Goal: Complete application form: Complete application form

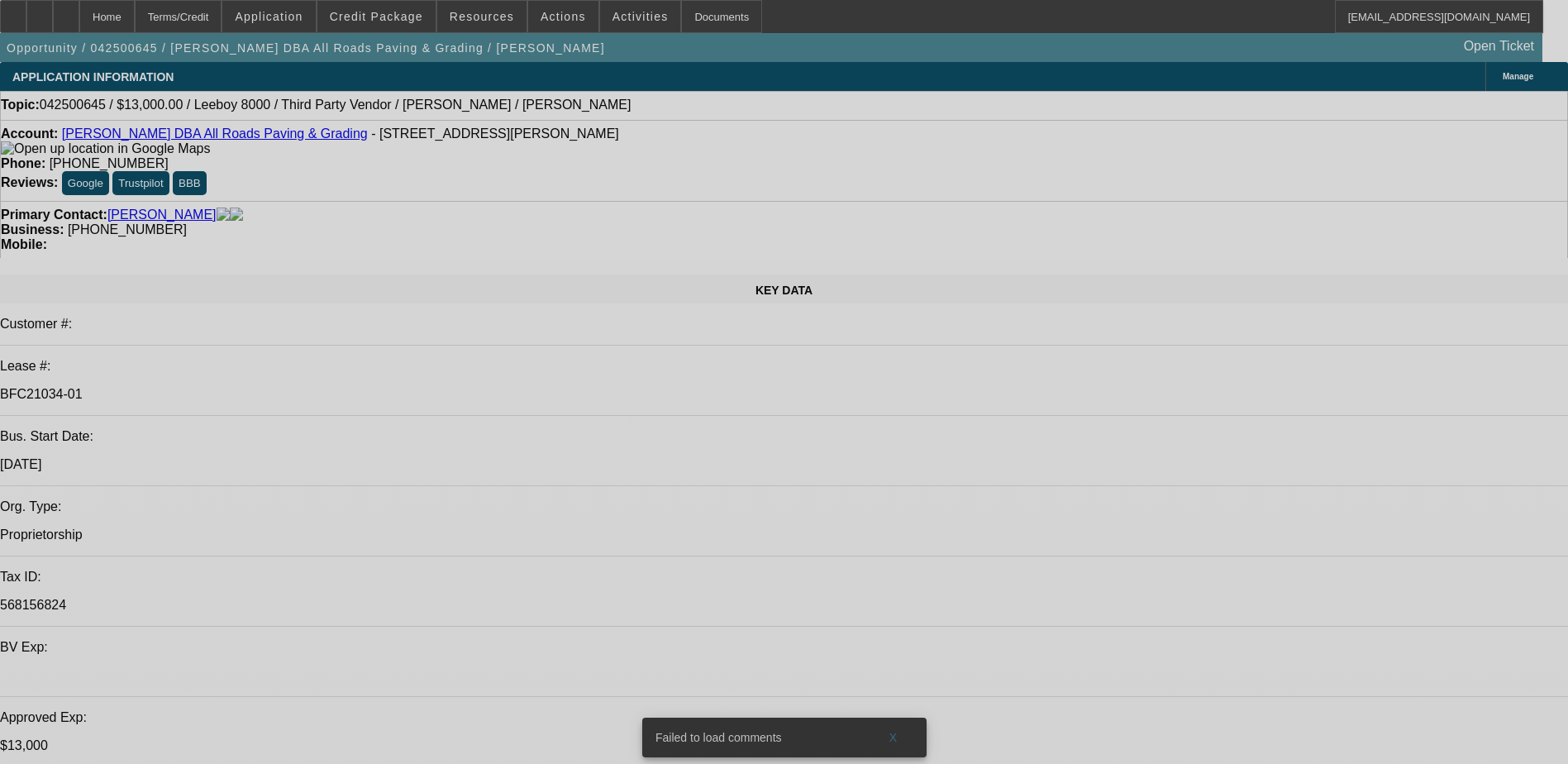
select select "0"
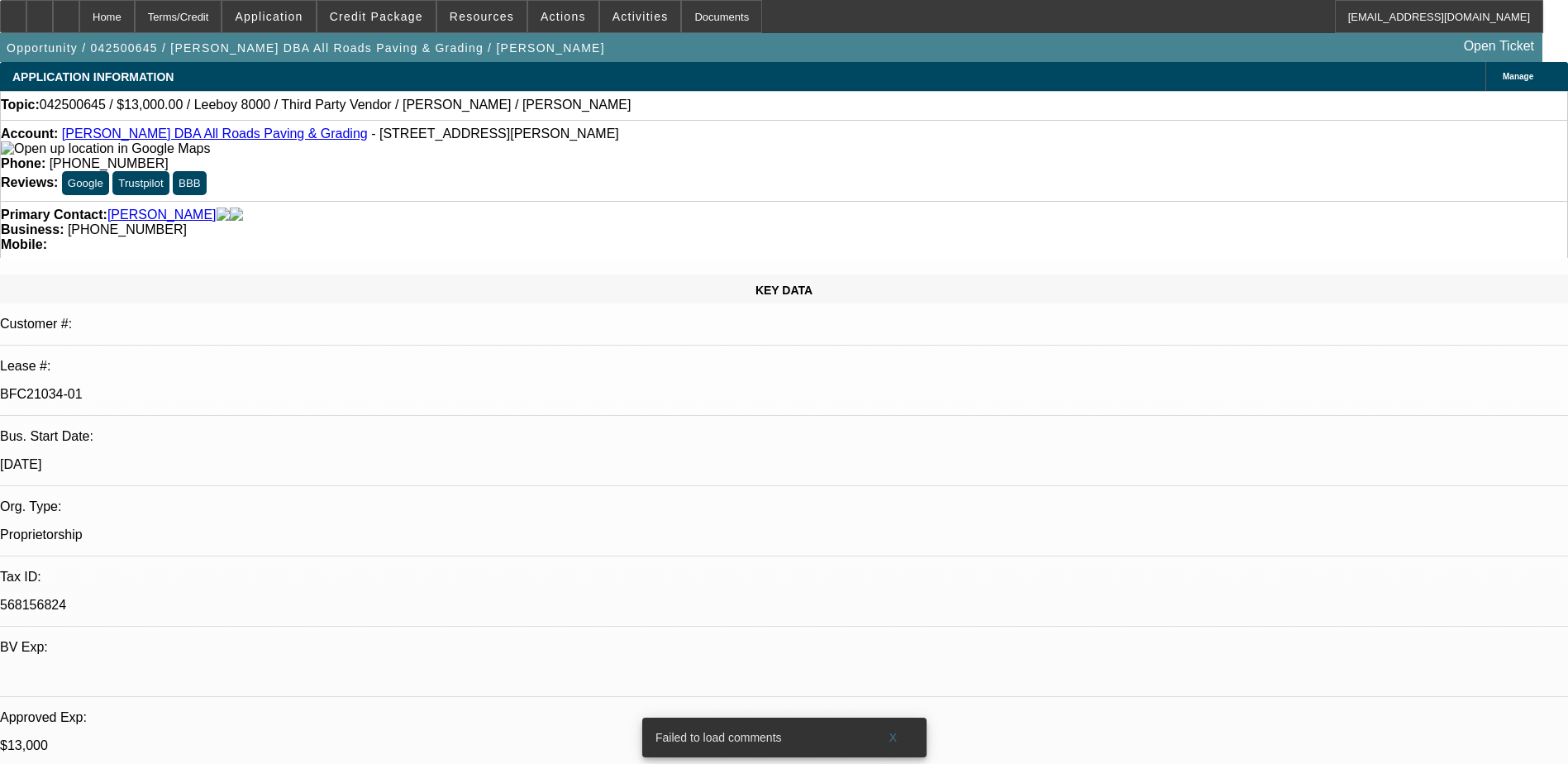
select select "0"
select select "0.1"
select select "0"
select select "0.1"
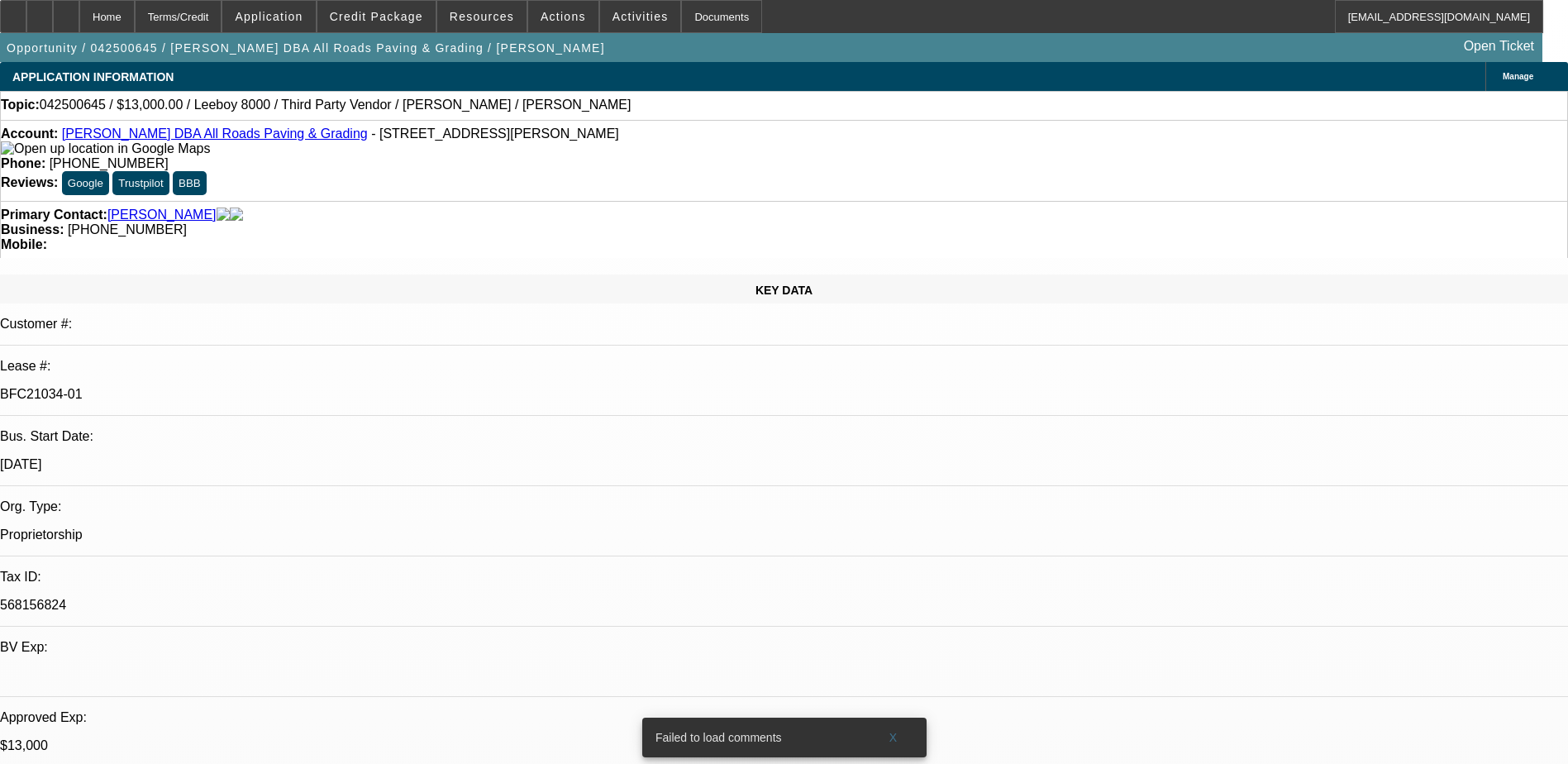
select select "0"
select select "0.1"
select select "0"
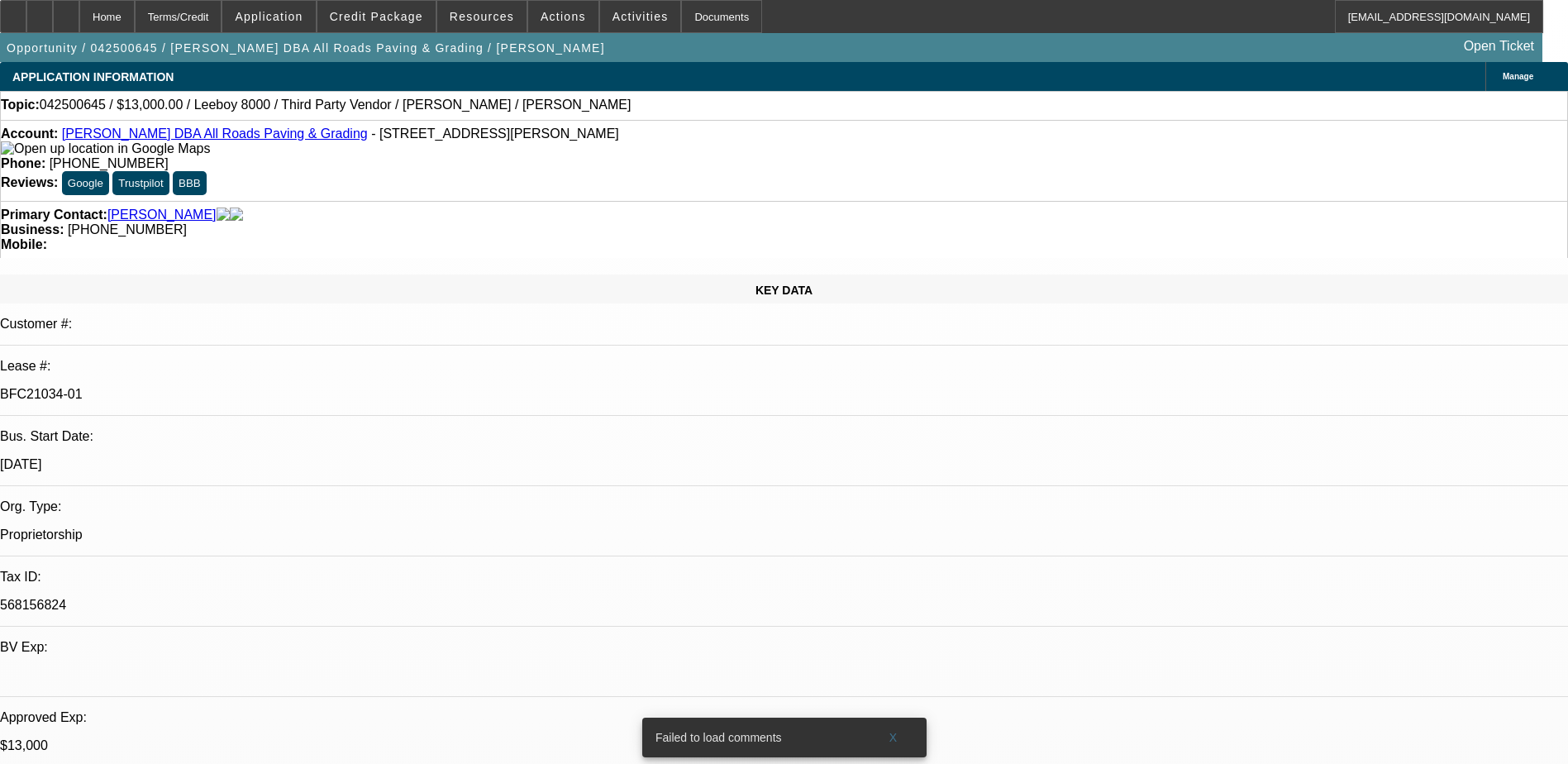
select select "0.1"
select select "1"
select select "3"
select select "5"
select select "1"
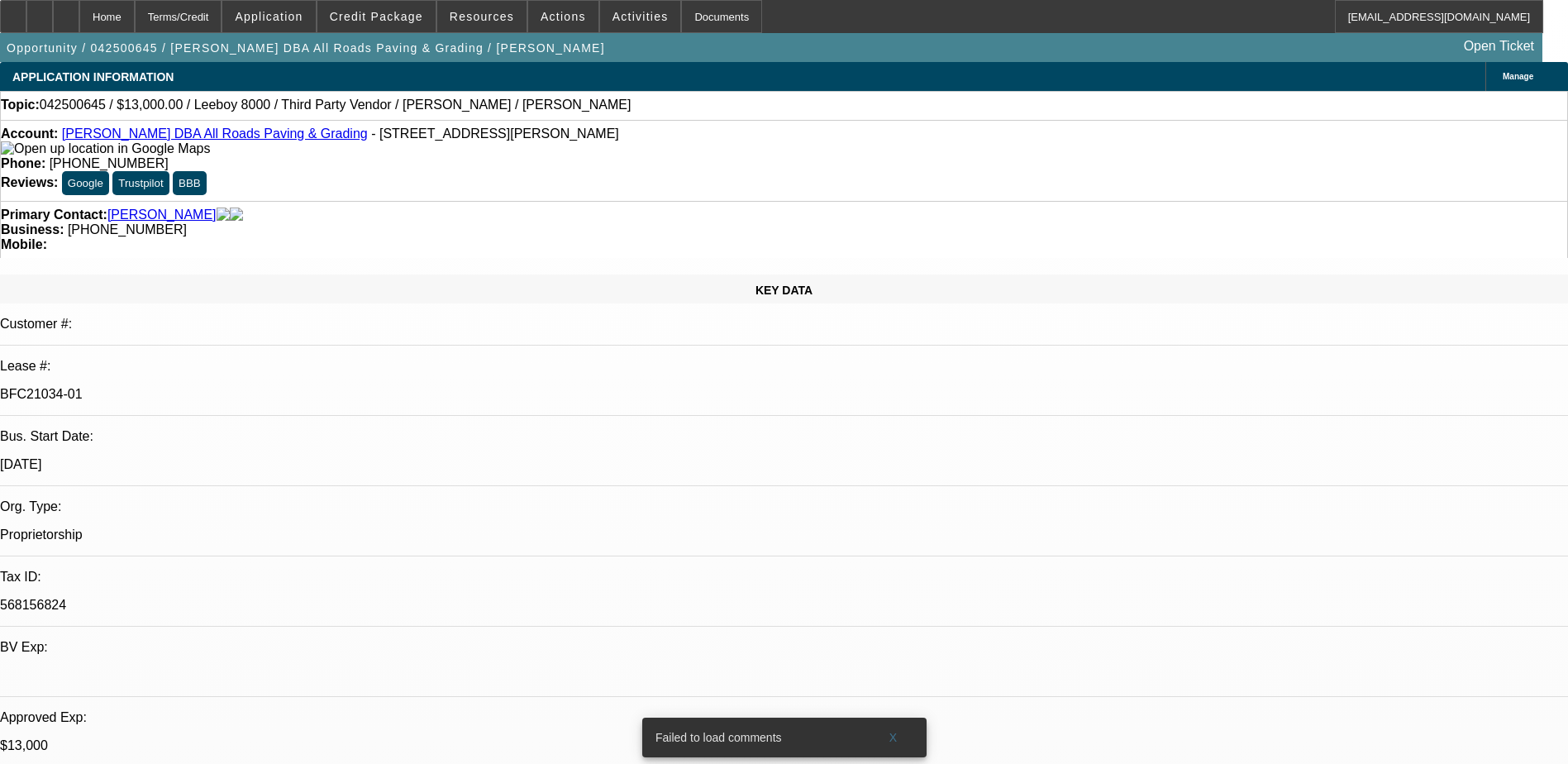
select select "3"
select select "5"
select select "1"
select select "3"
select select "5"
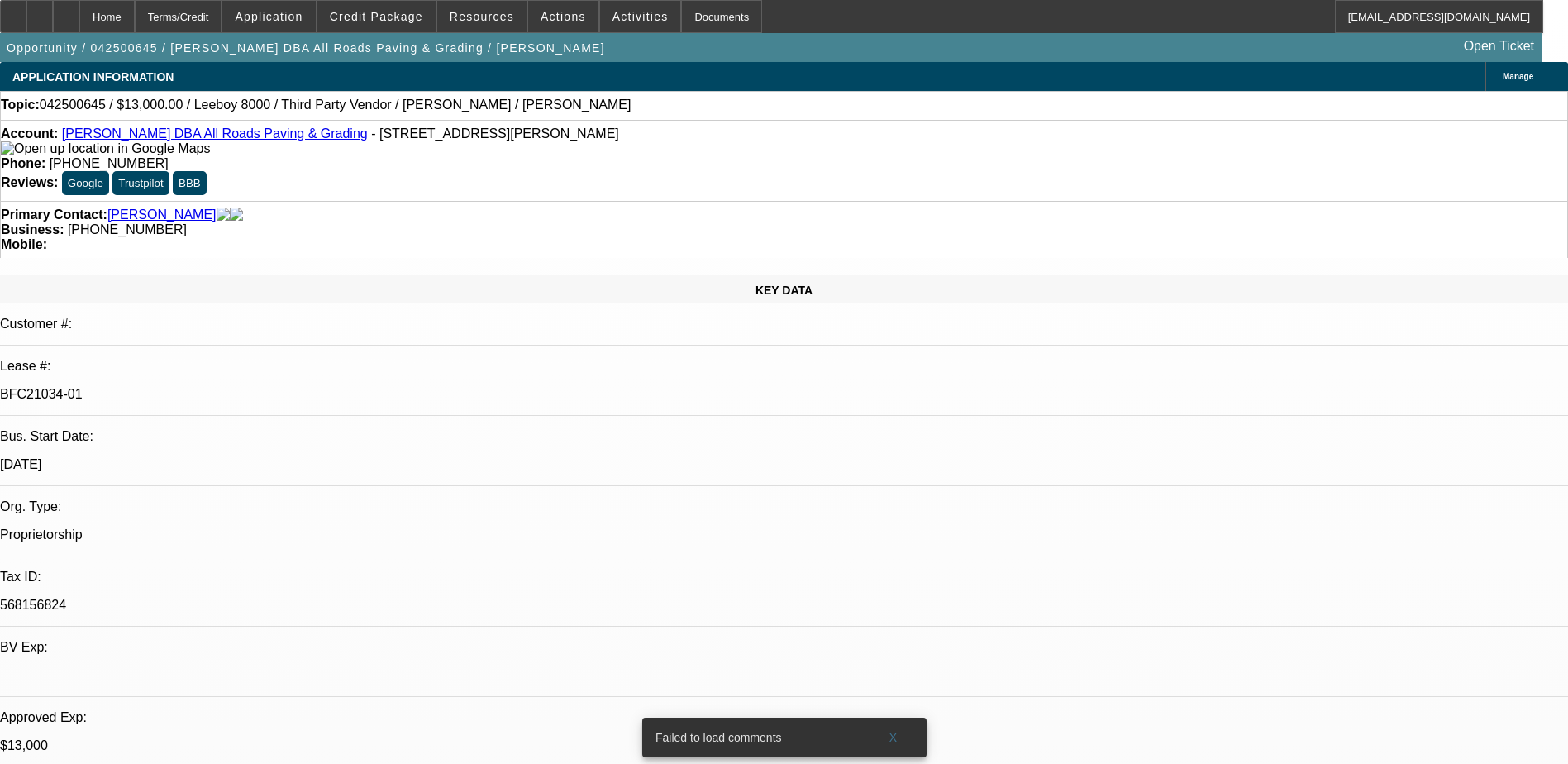
select select "1"
select select "3"
select select "5"
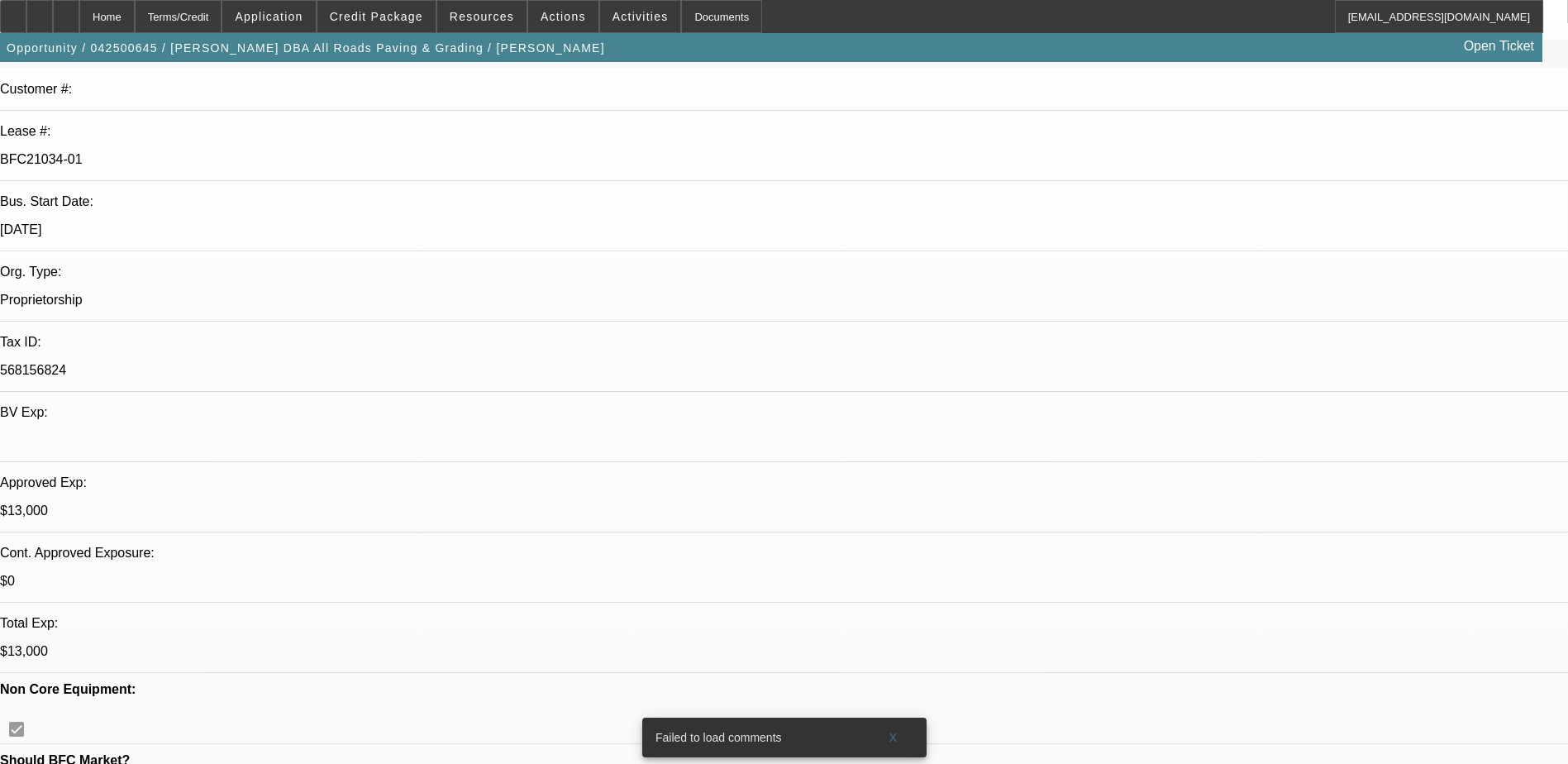
scroll to position [83, 0]
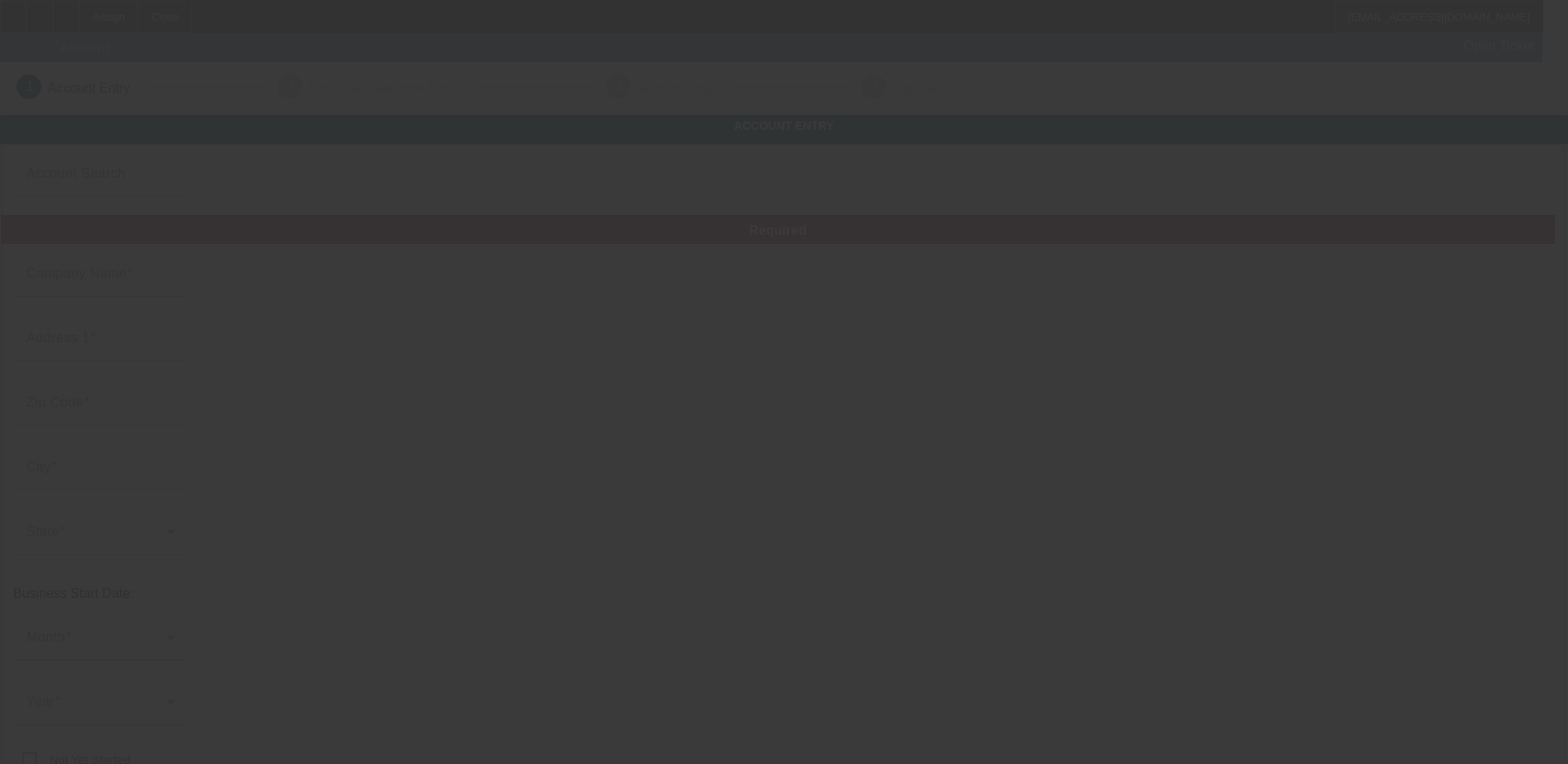
type input "Ray's Quality Lawn & Landscape"
type input "173 Starlyn Trace"
type input "30141"
type input "Hiram"
type input "[PHONE_NUMBER]"
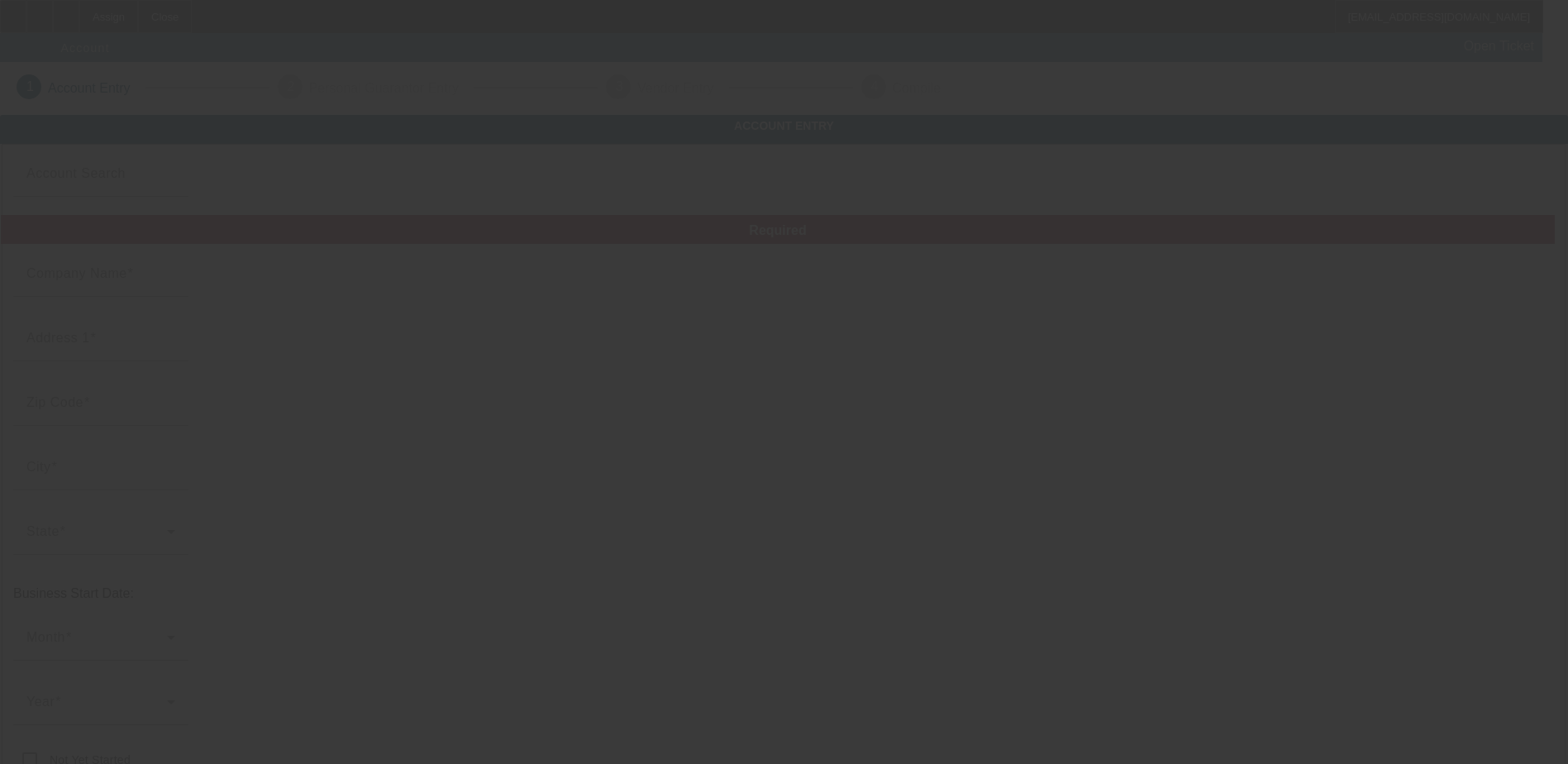
type input "Ray's Quality Tree & Landscaping Co LLC"
type input "rayj.charlie@yahoo.com"
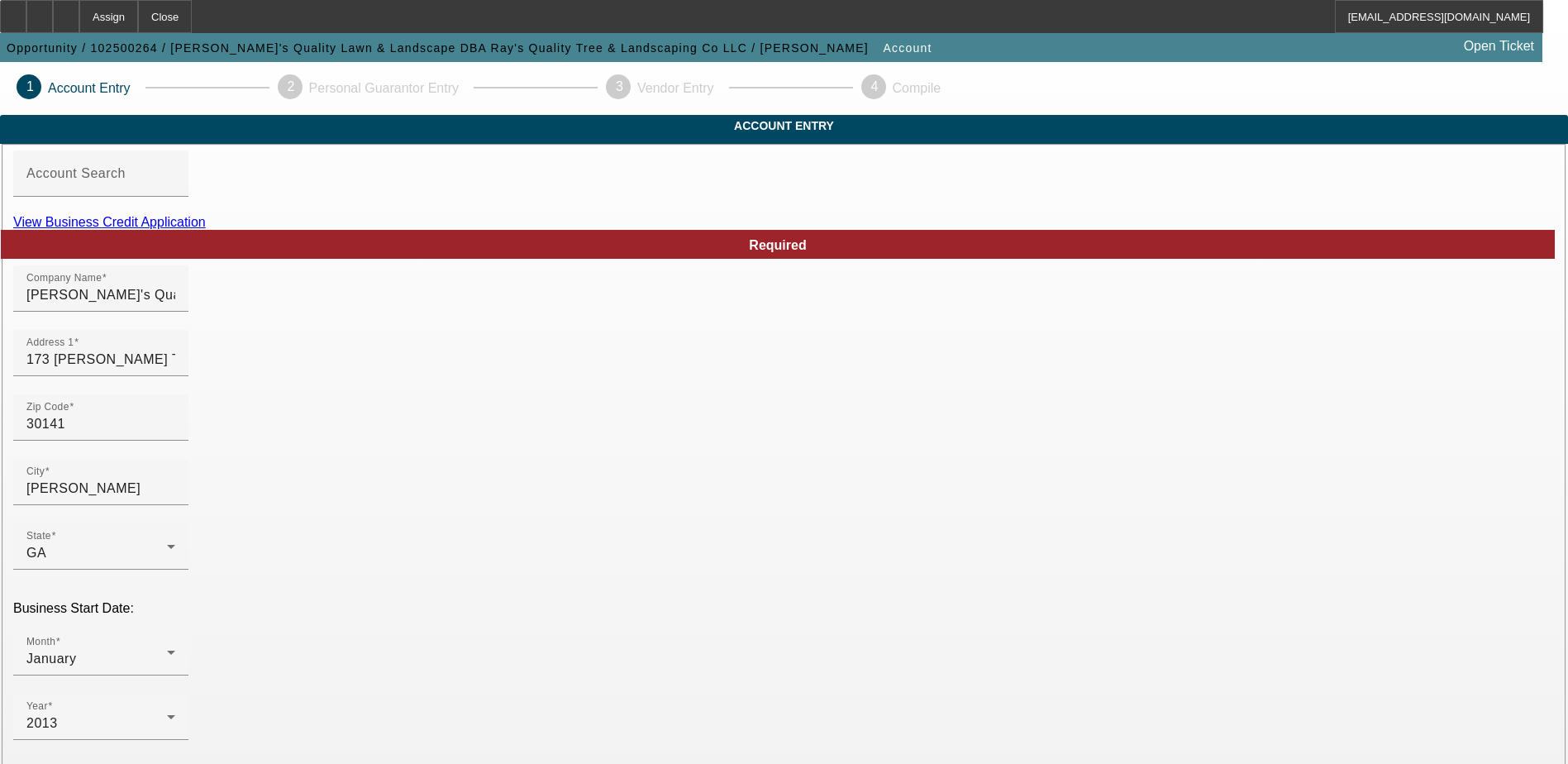
click at [206, 229] on link "View Business Credit Application" at bounding box center [109, 222] width 193 height 14
drag, startPoint x: 1034, startPoint y: 317, endPoint x: 736, endPoint y: 308, distance: 298.1
drag, startPoint x: 504, startPoint y: 324, endPoint x: 223, endPoint y: 321, distance: 281.0
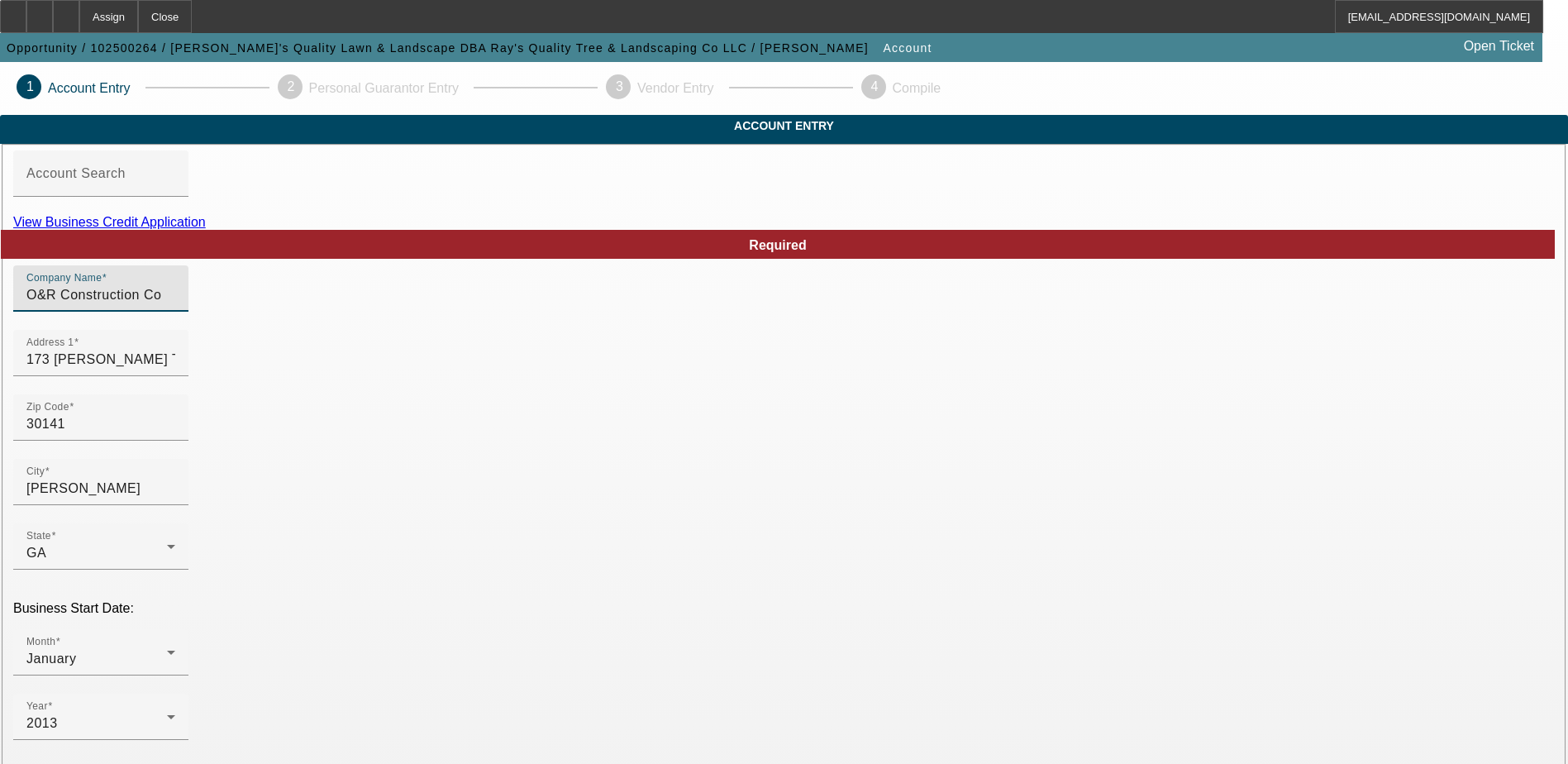
type input "O&R Construction Co"
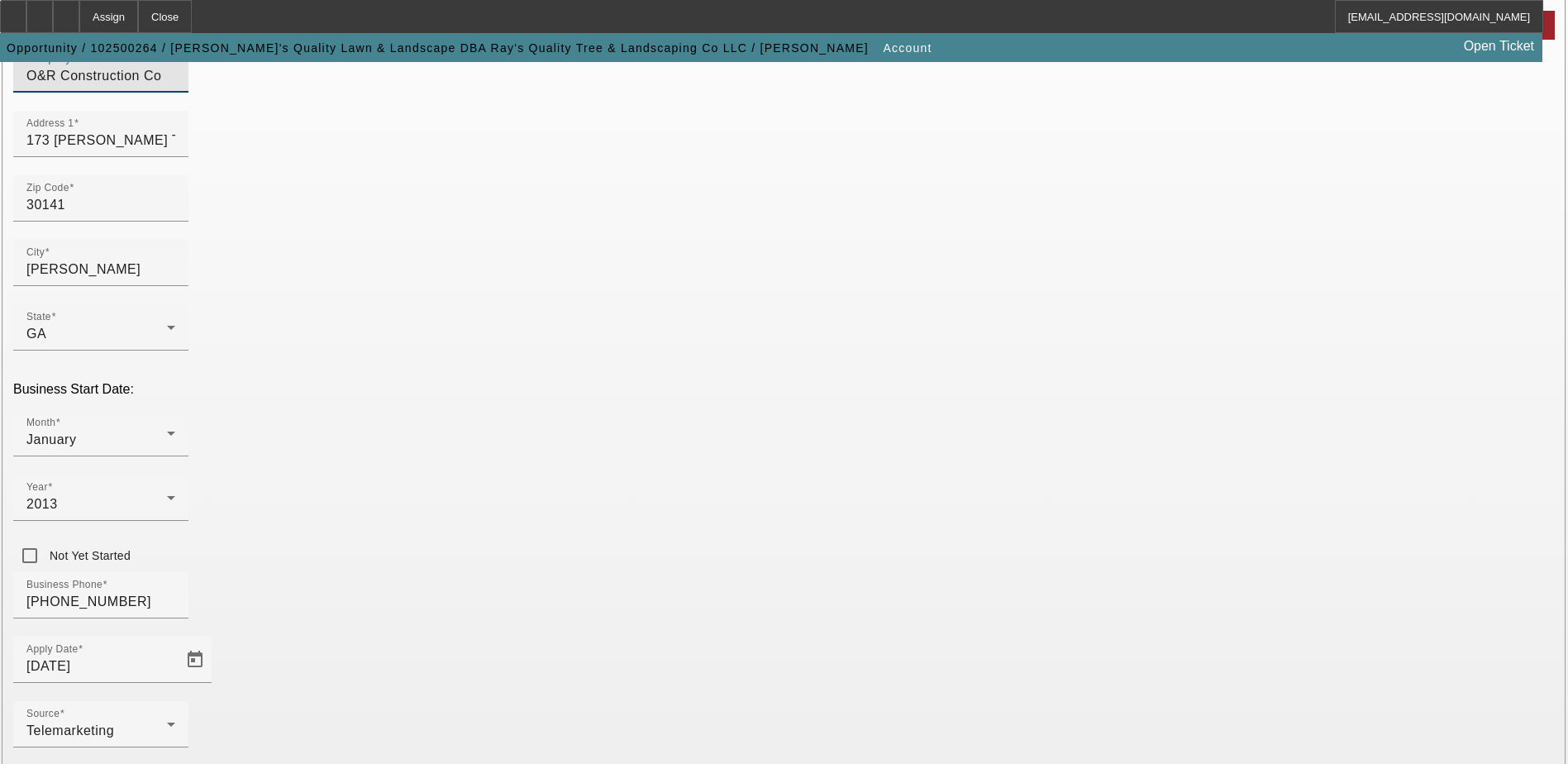
scroll to position [248, 0]
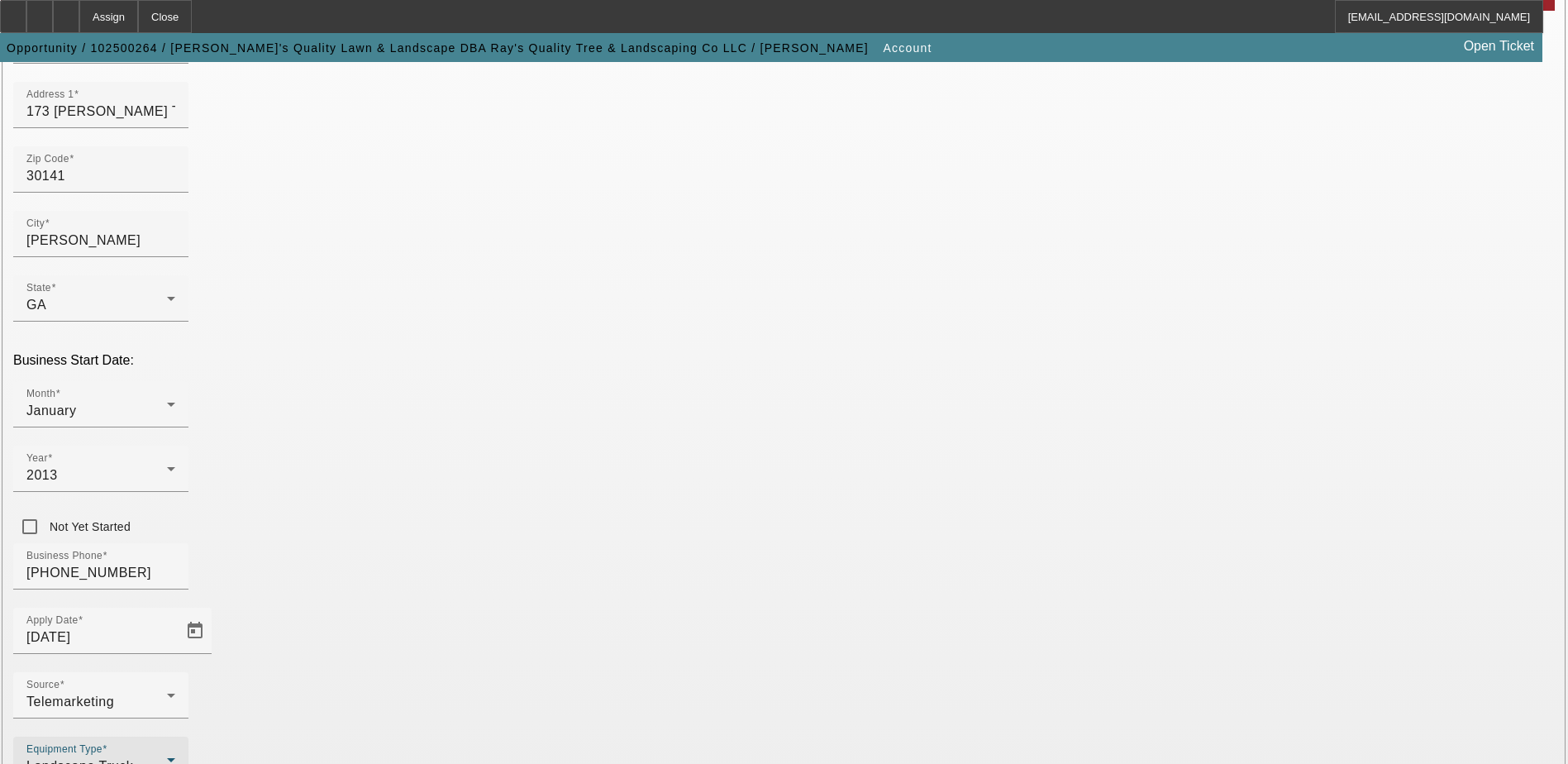
click at [181, 750] on icon at bounding box center [171, 759] width 19 height 19
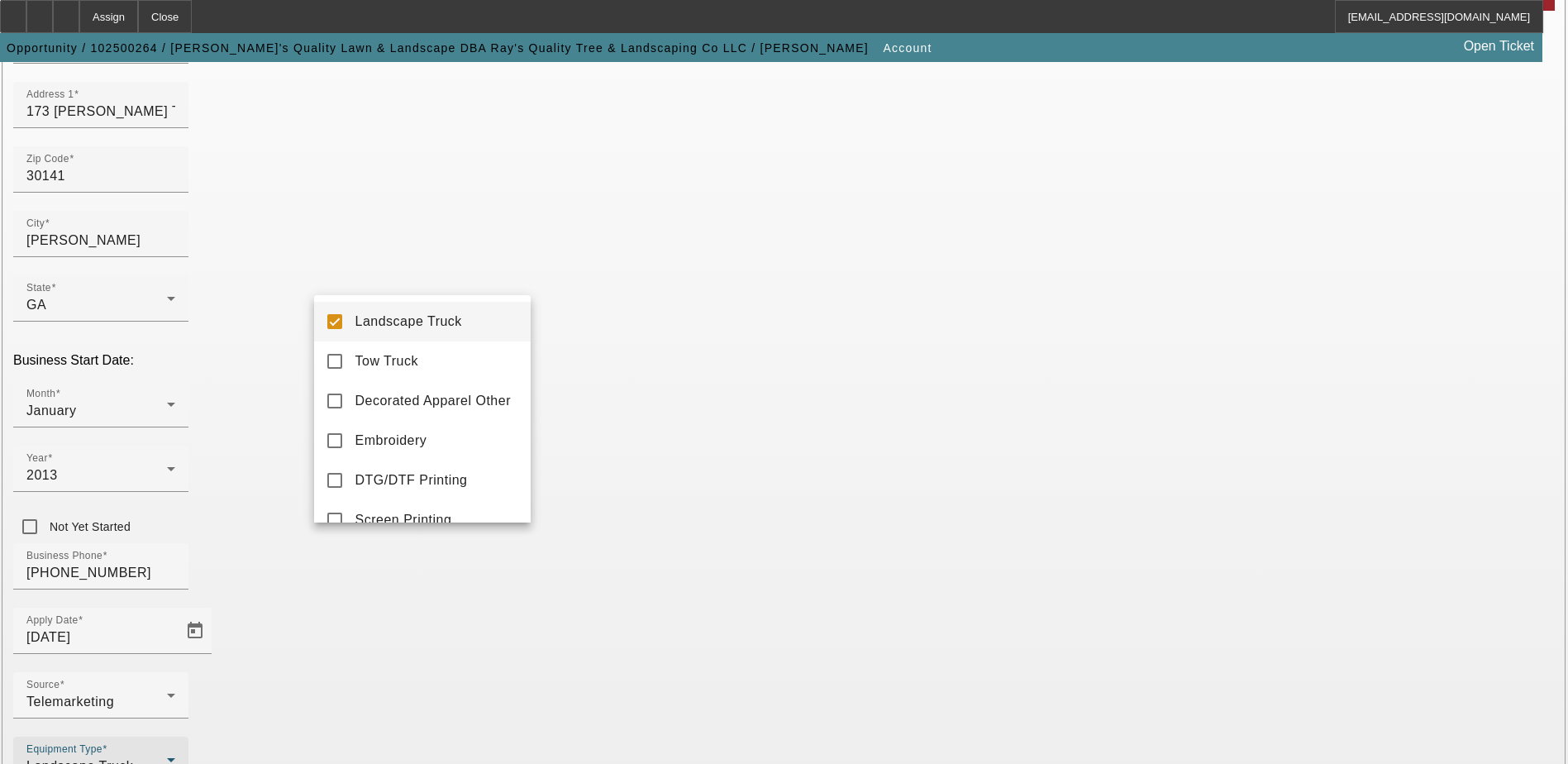
click at [589, 562] on div at bounding box center [784, 382] width 1568 height 764
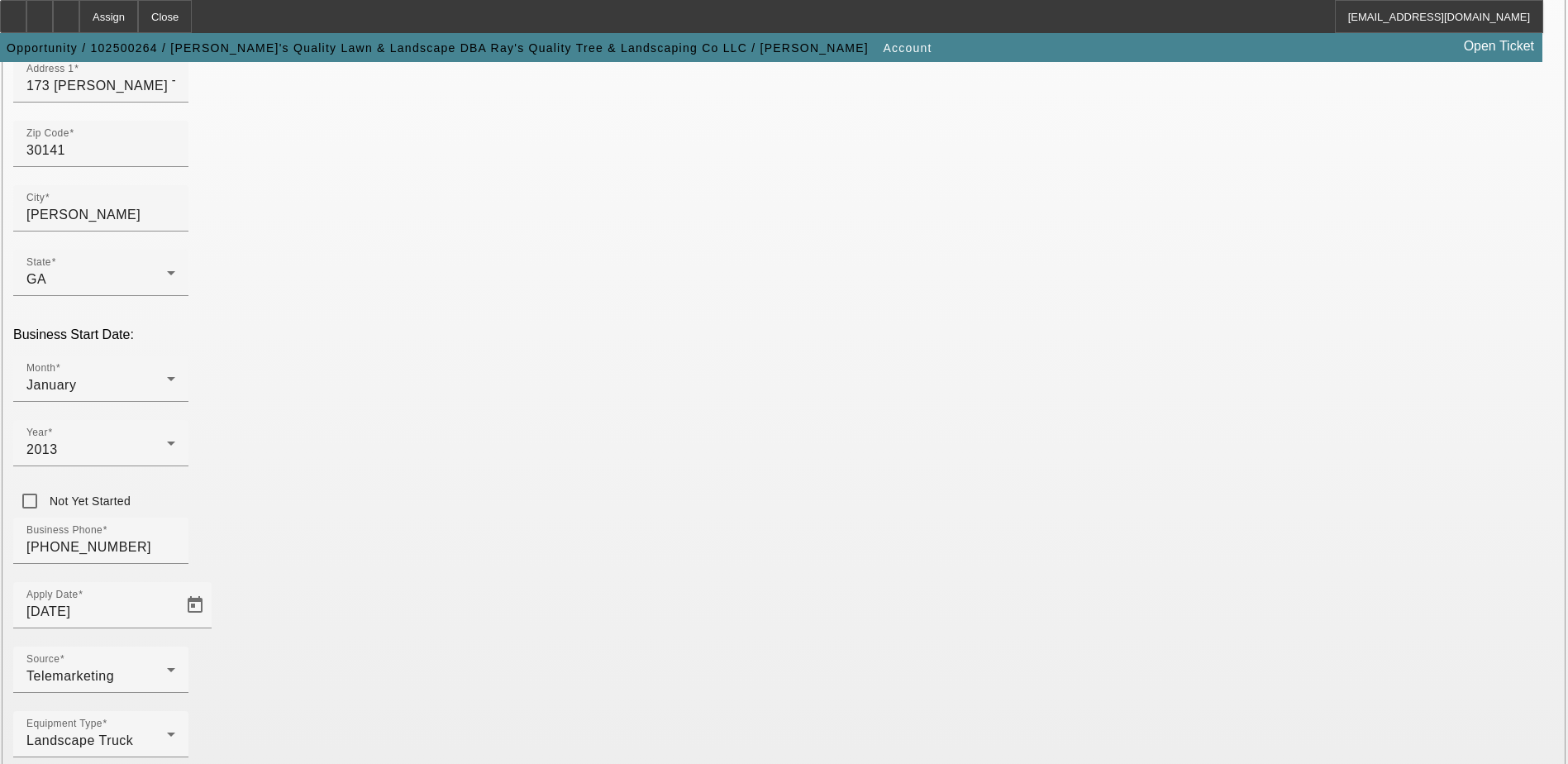
scroll to position [294, 0]
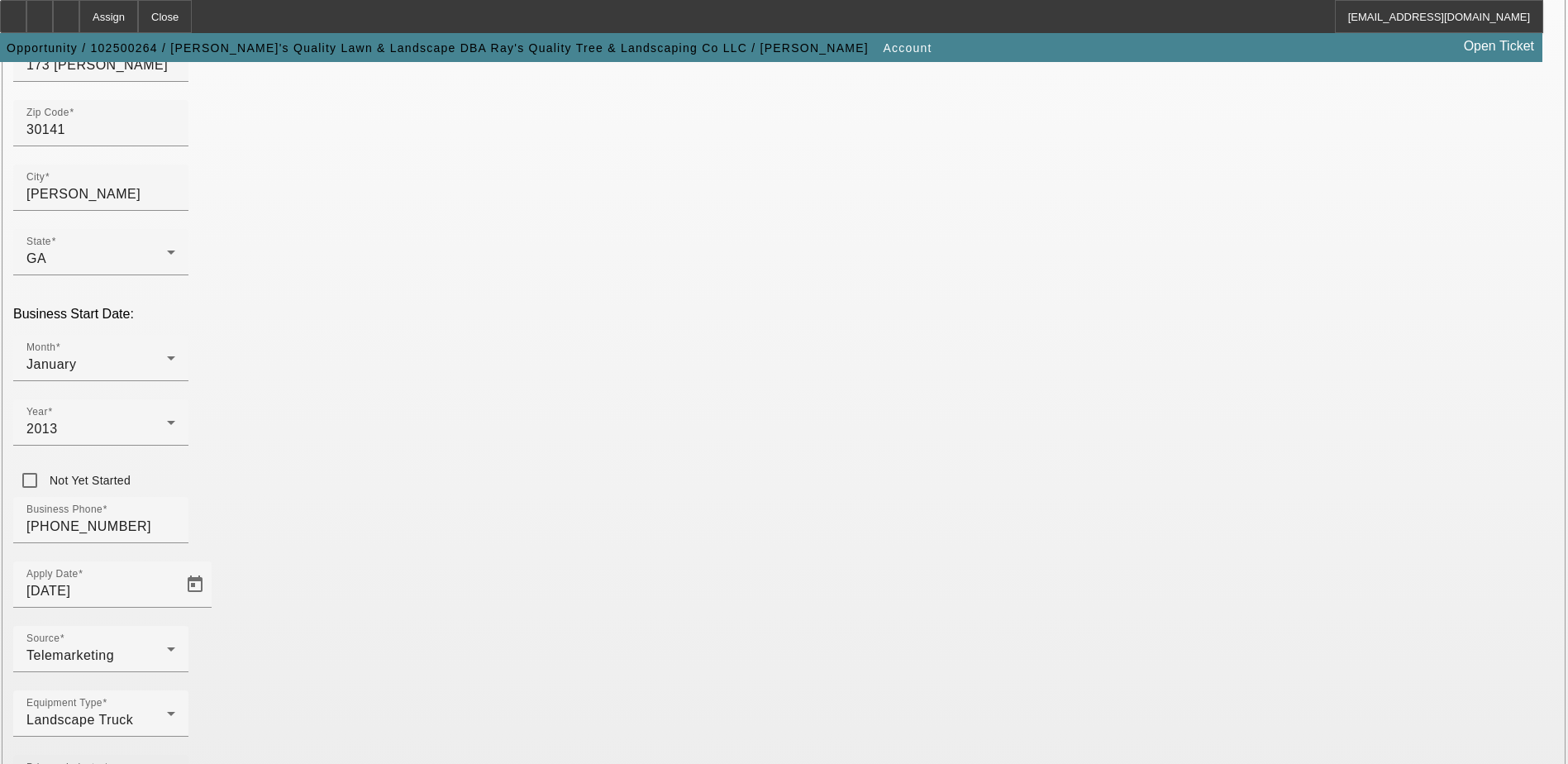
click at [188, 755] on div "Primary Industry Landscape/Hardscape" at bounding box center [100, 778] width 175 height 46
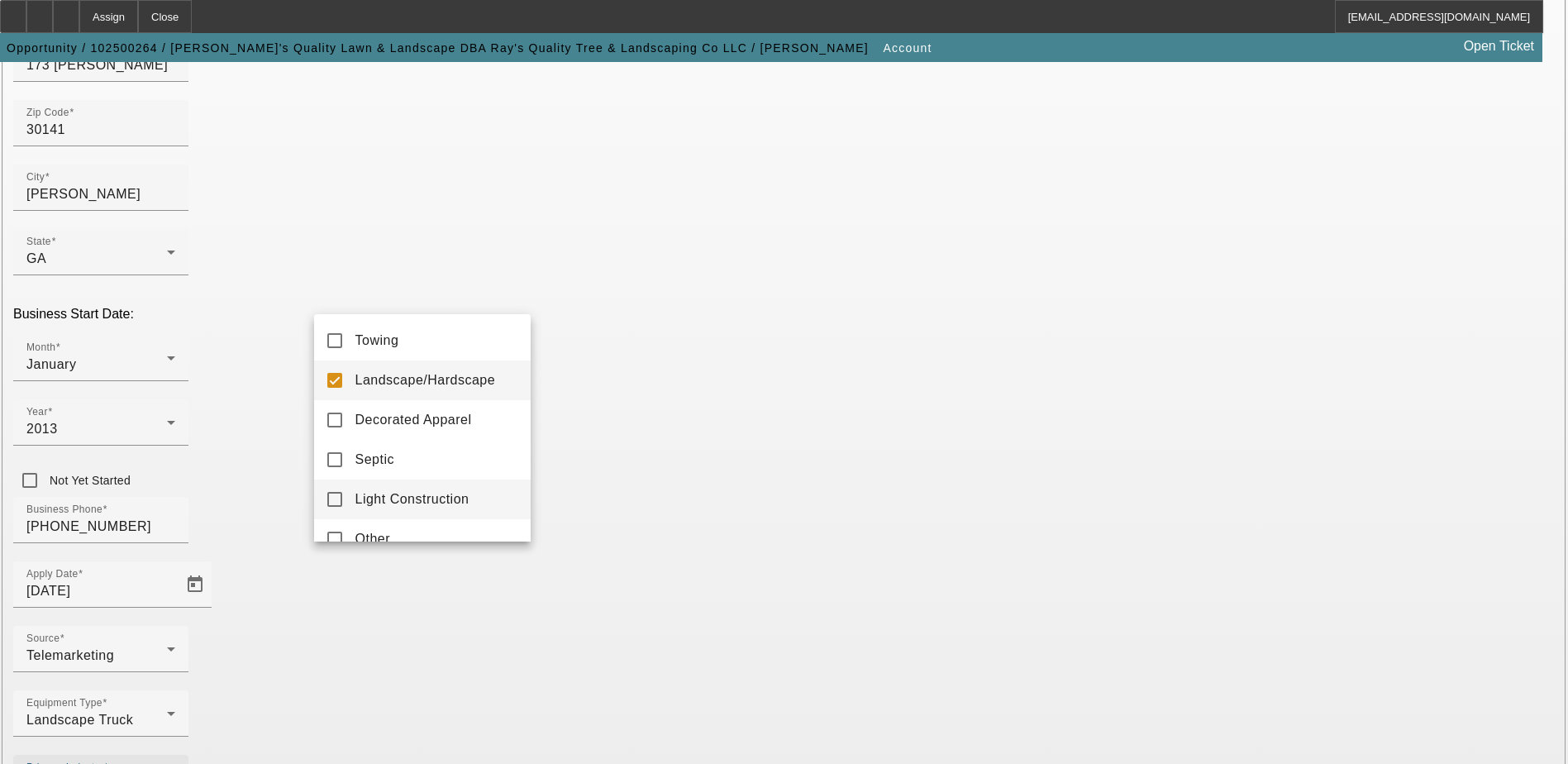
click at [469, 503] on span "Light Construction" at bounding box center [412, 499] width 114 height 19
click at [467, 373] on span "Landscape/Hardscape" at bounding box center [425, 380] width 140 height 19
click at [541, 511] on div at bounding box center [784, 382] width 1568 height 764
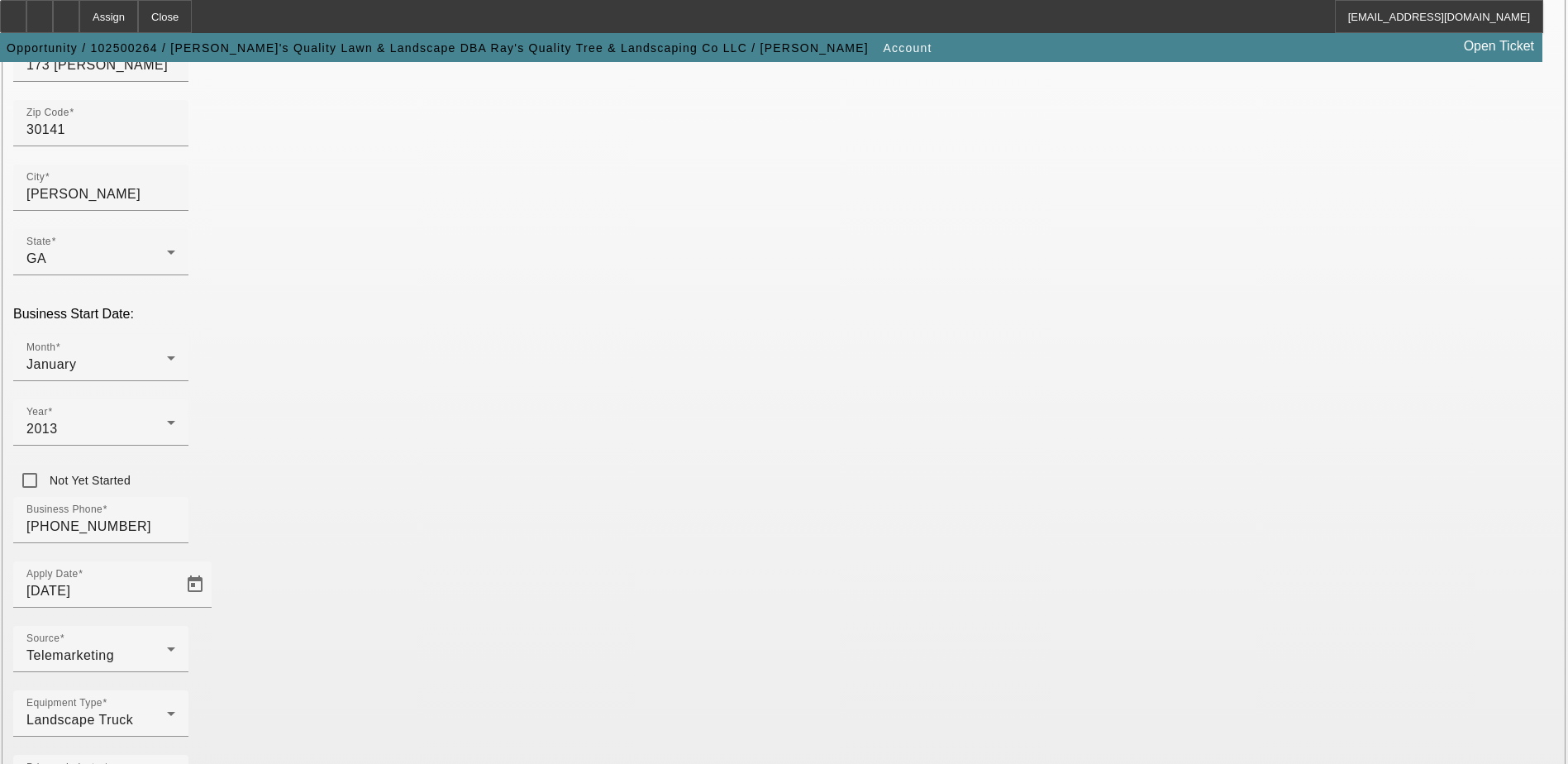
scroll to position [0, 0]
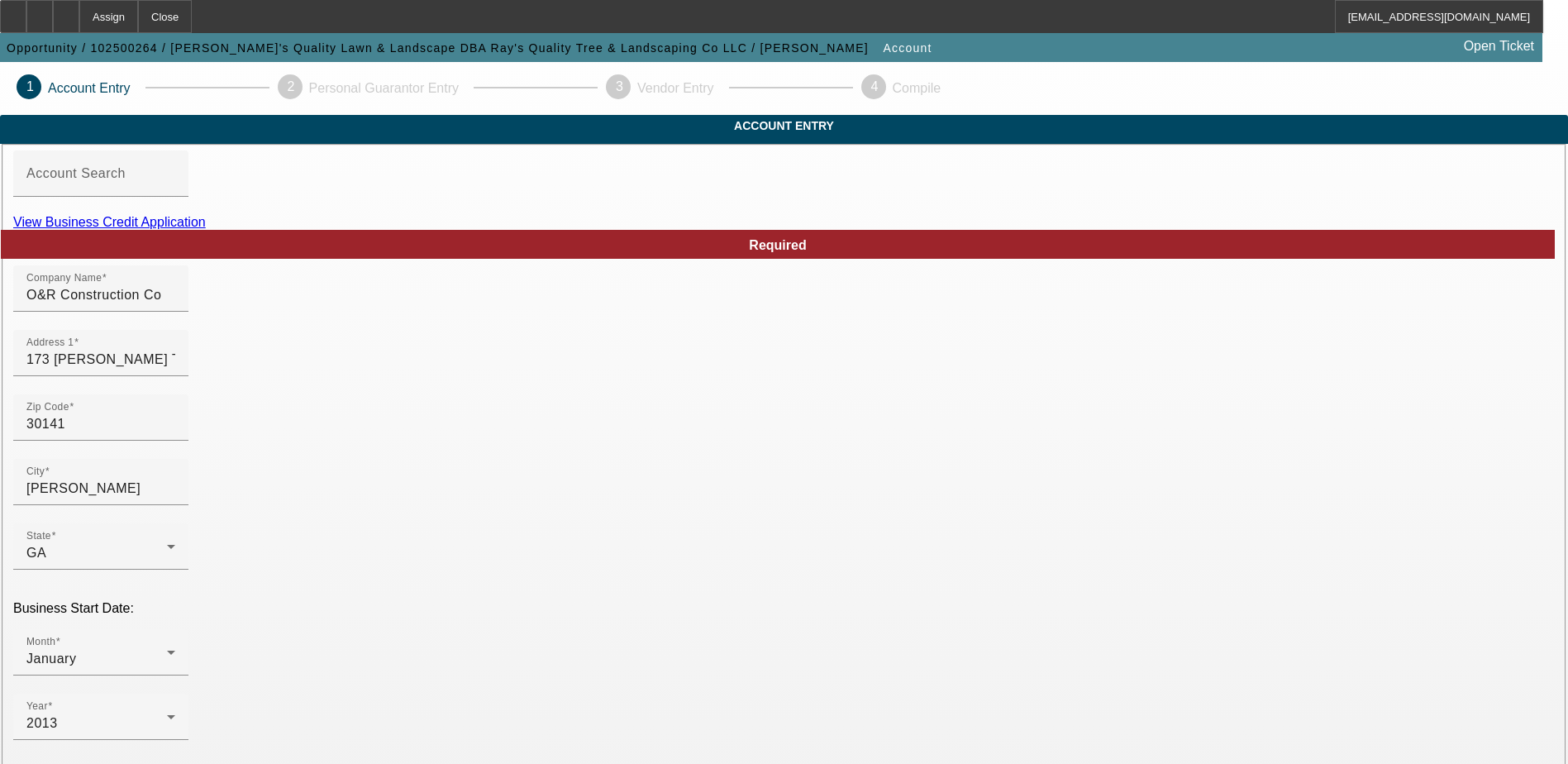
click at [206, 229] on link "View Business Credit Application" at bounding box center [109, 222] width 193 height 14
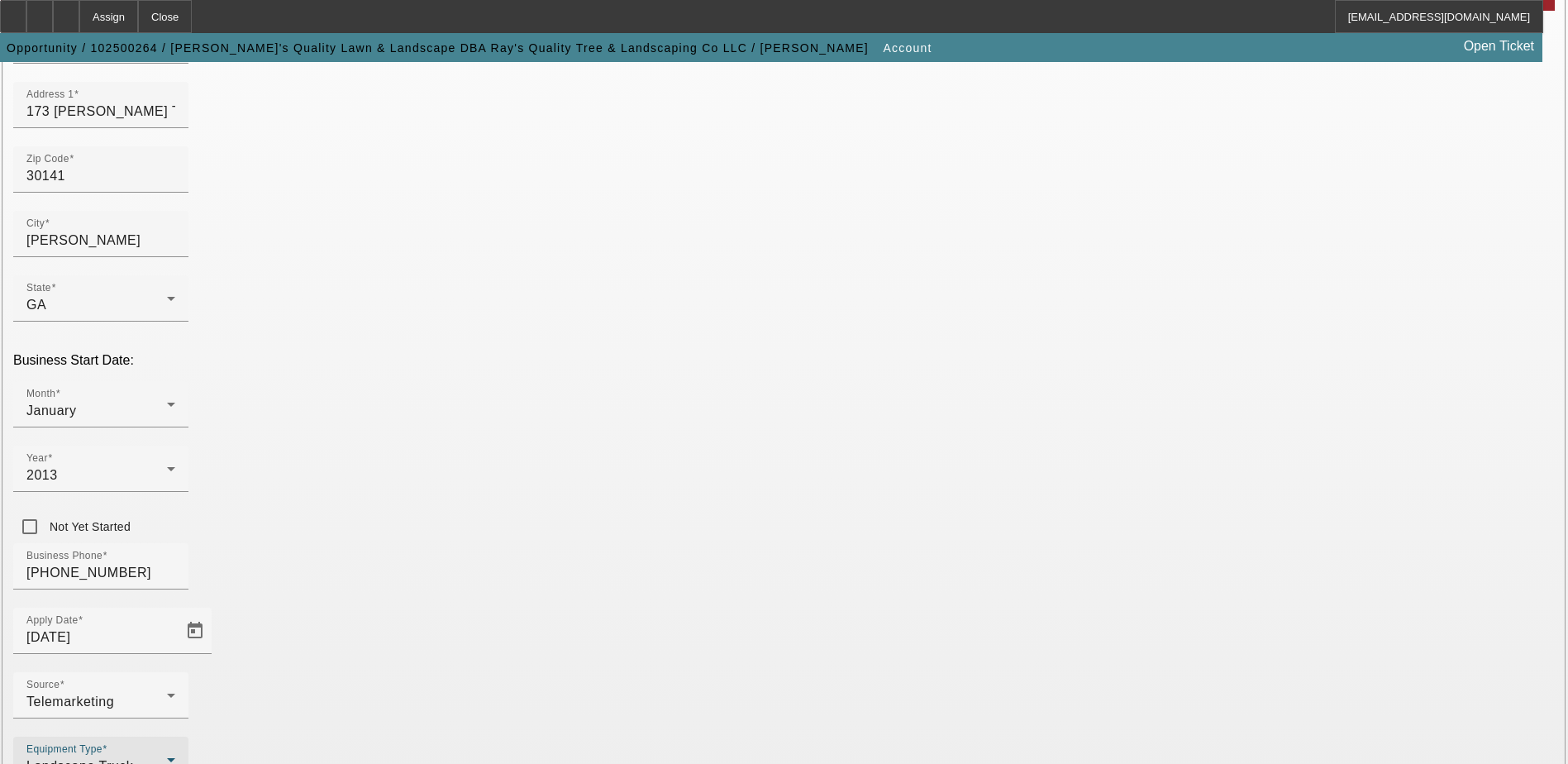
click at [167, 757] on div "Landscape Truck" at bounding box center [96, 766] width 140 height 19
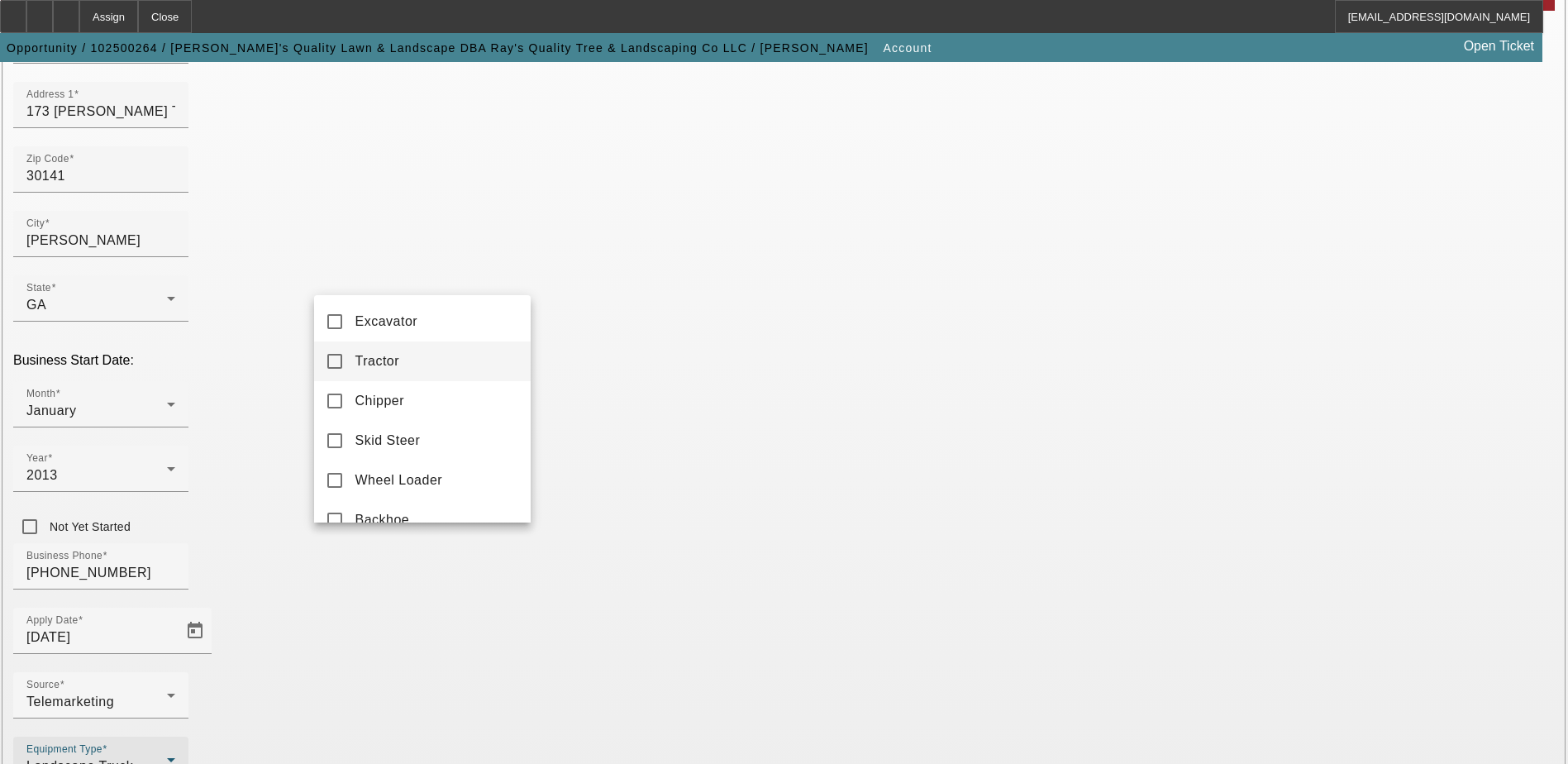
scroll to position [578, 0]
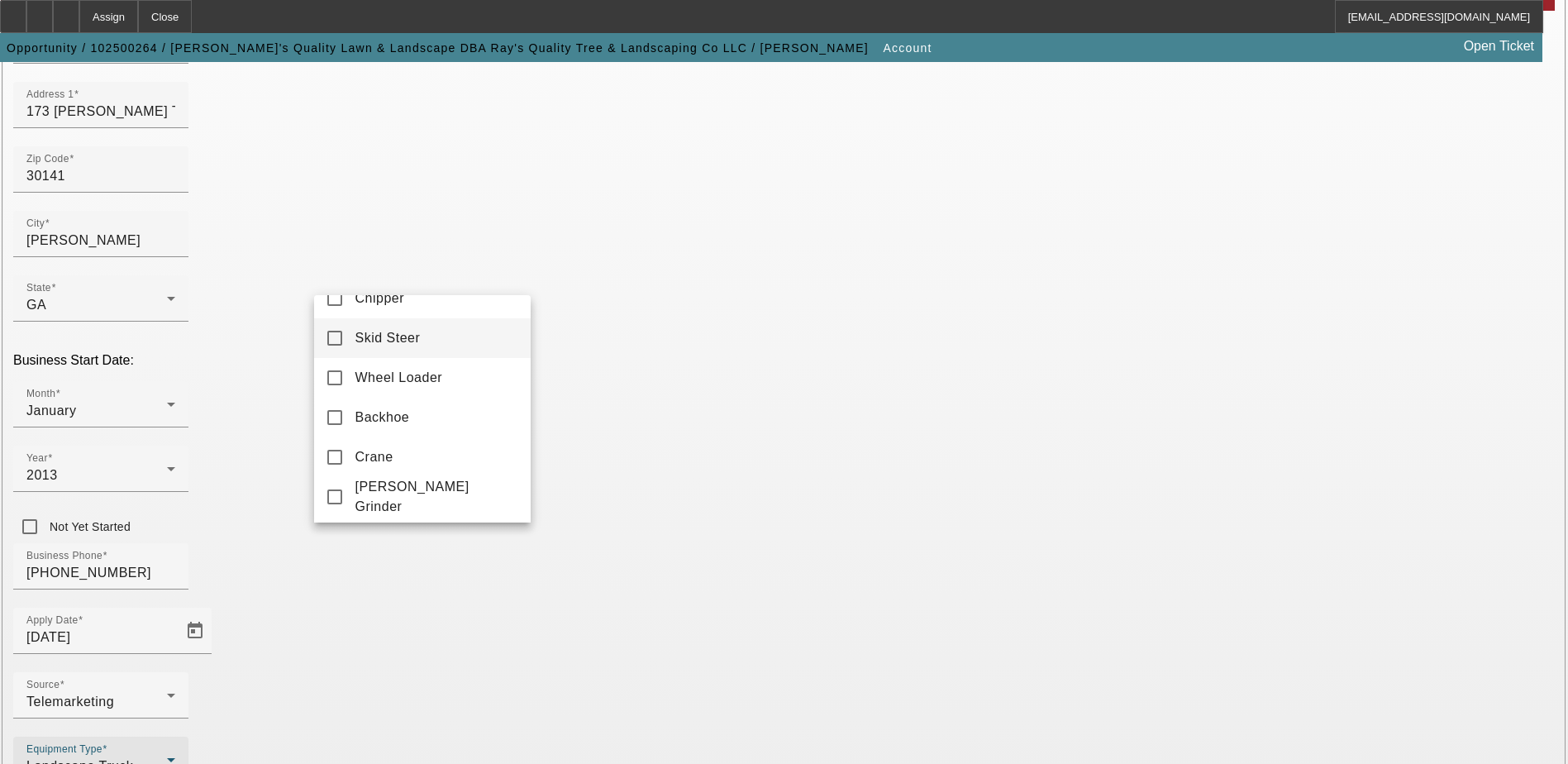
click at [476, 344] on mat-option "Skid Steer" at bounding box center [421, 338] width 216 height 40
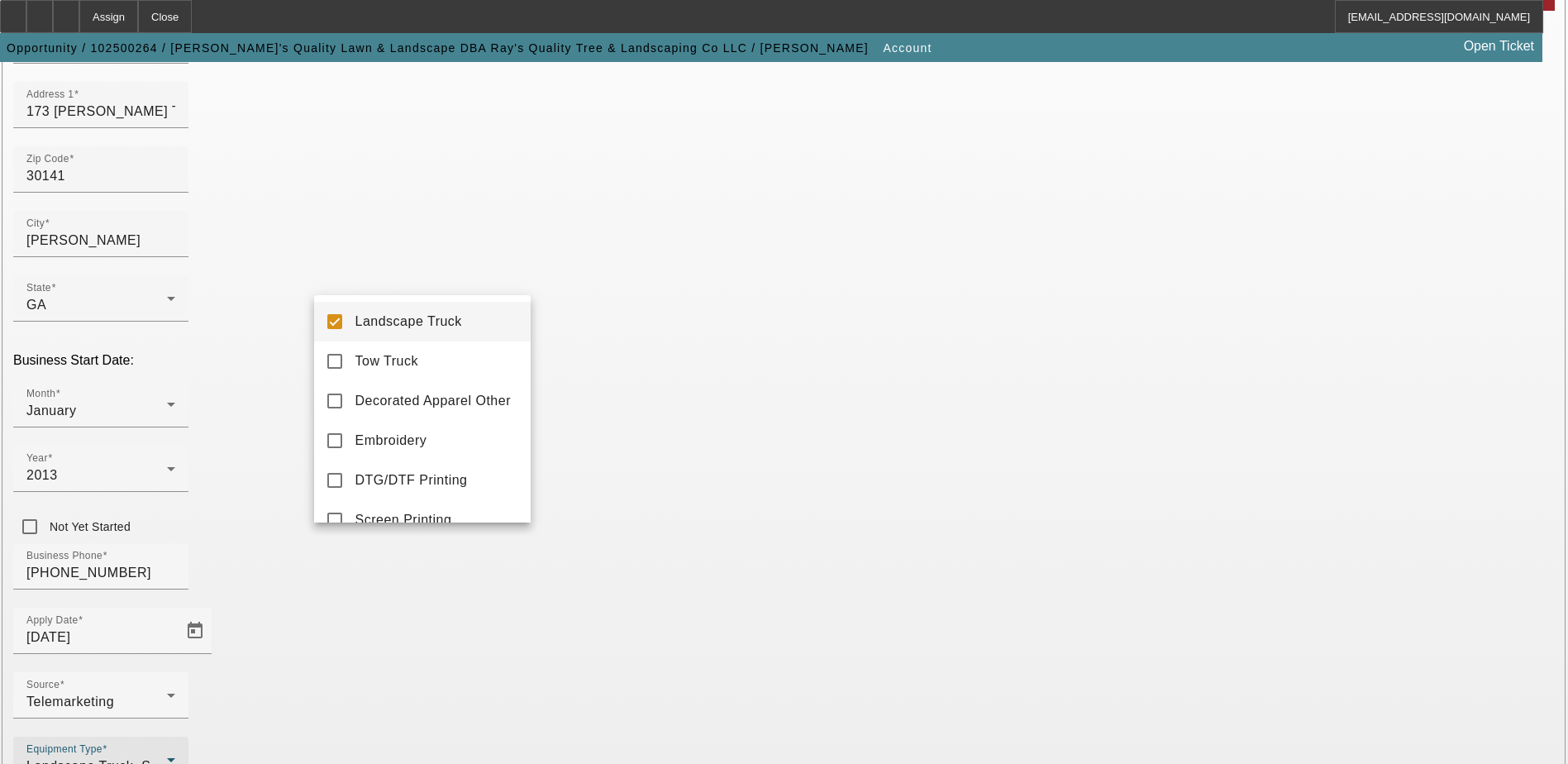
click at [455, 326] on span "Landscape Truck" at bounding box center [408, 321] width 107 height 19
click at [714, 656] on div at bounding box center [784, 382] width 1568 height 764
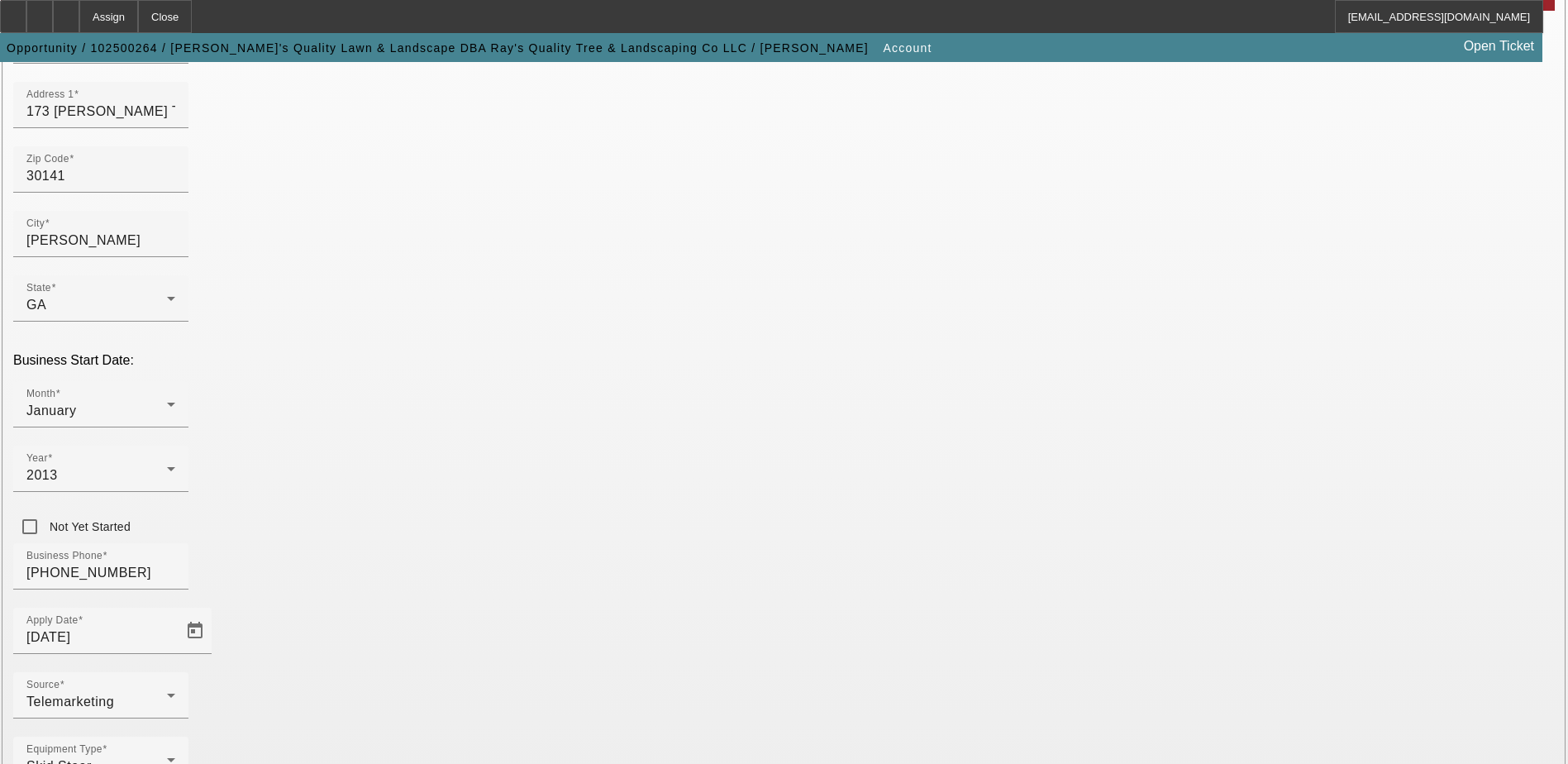
scroll to position [294, 0]
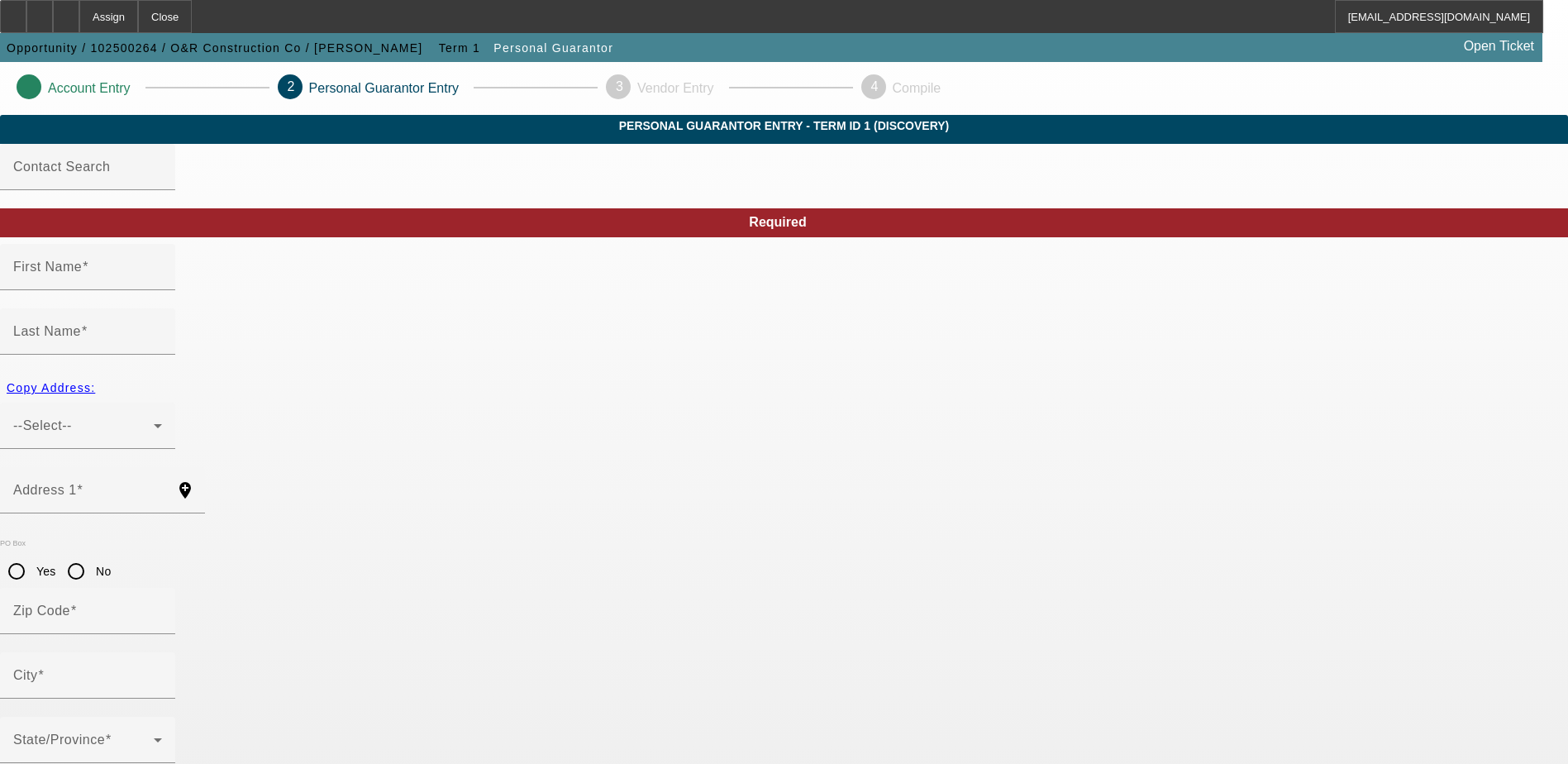
type input "Charles"
type input "James"
type input "173 Starlyn Trace"
radio input "true"
type input "30141"
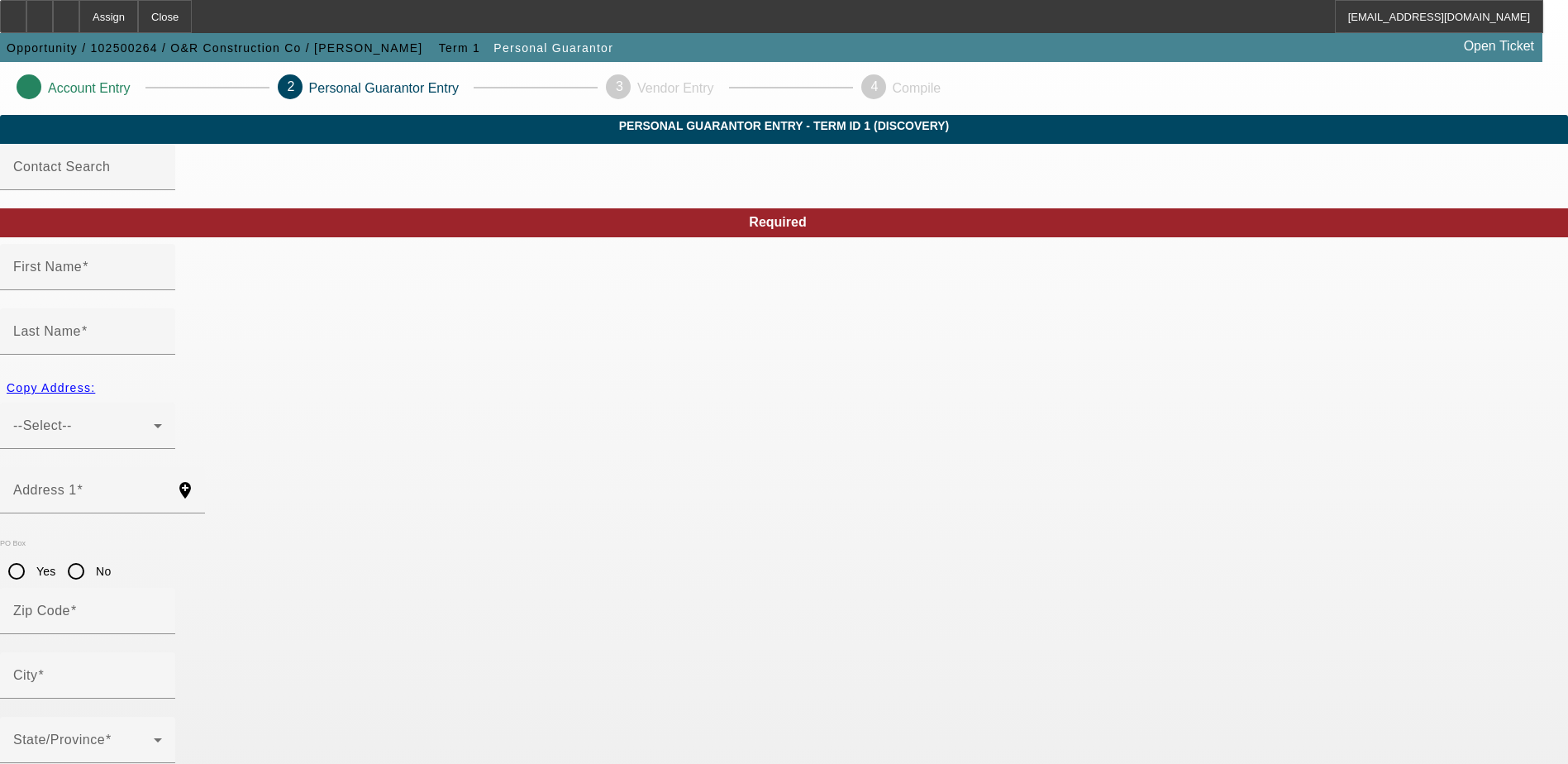
type input "Hiram"
type input "[PHONE_NUMBER]"
type input "100"
type input "223-17-1508"
type input "rayj.charlie@yahoo.com"
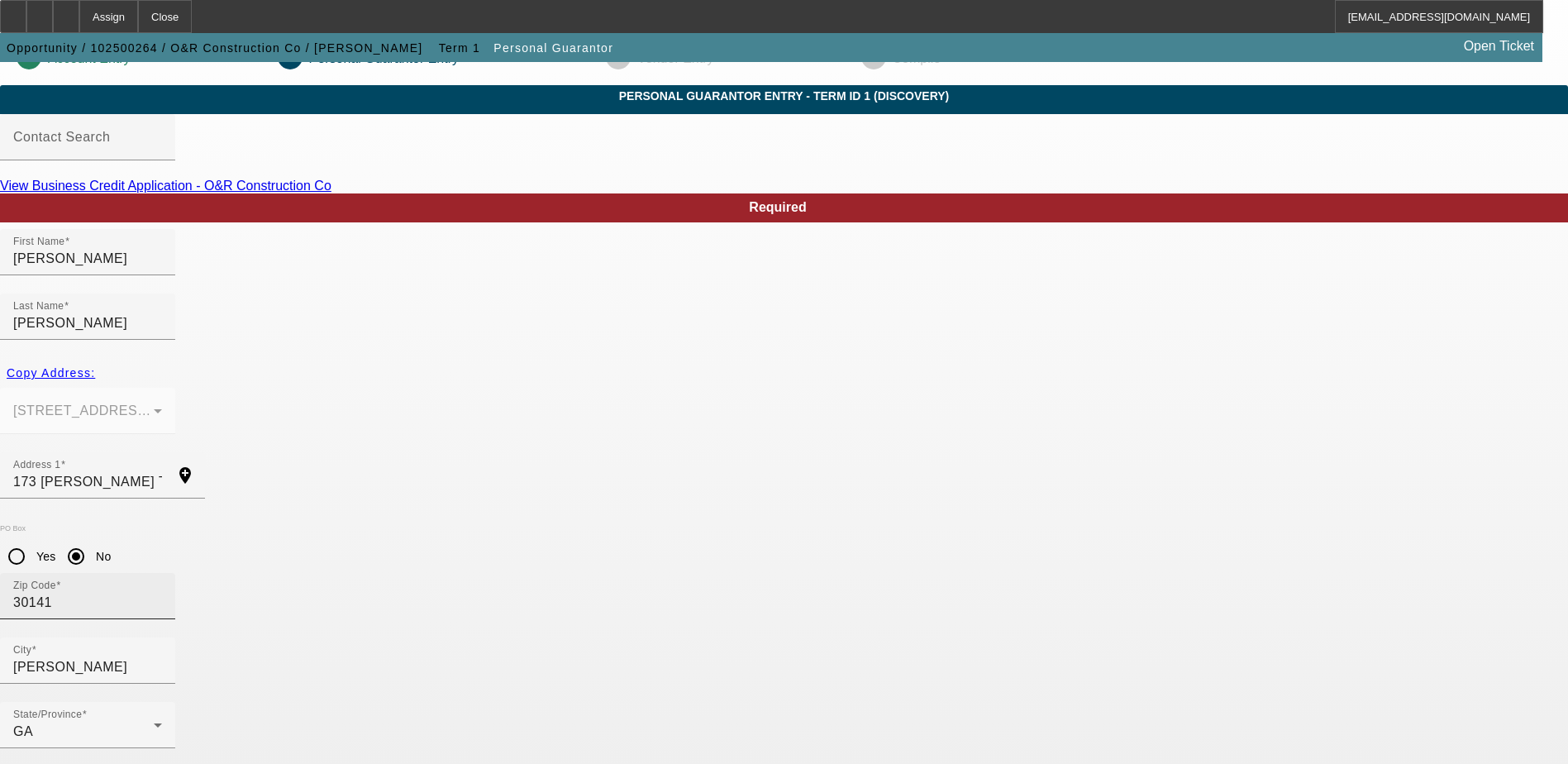
scroll to position [45, 0]
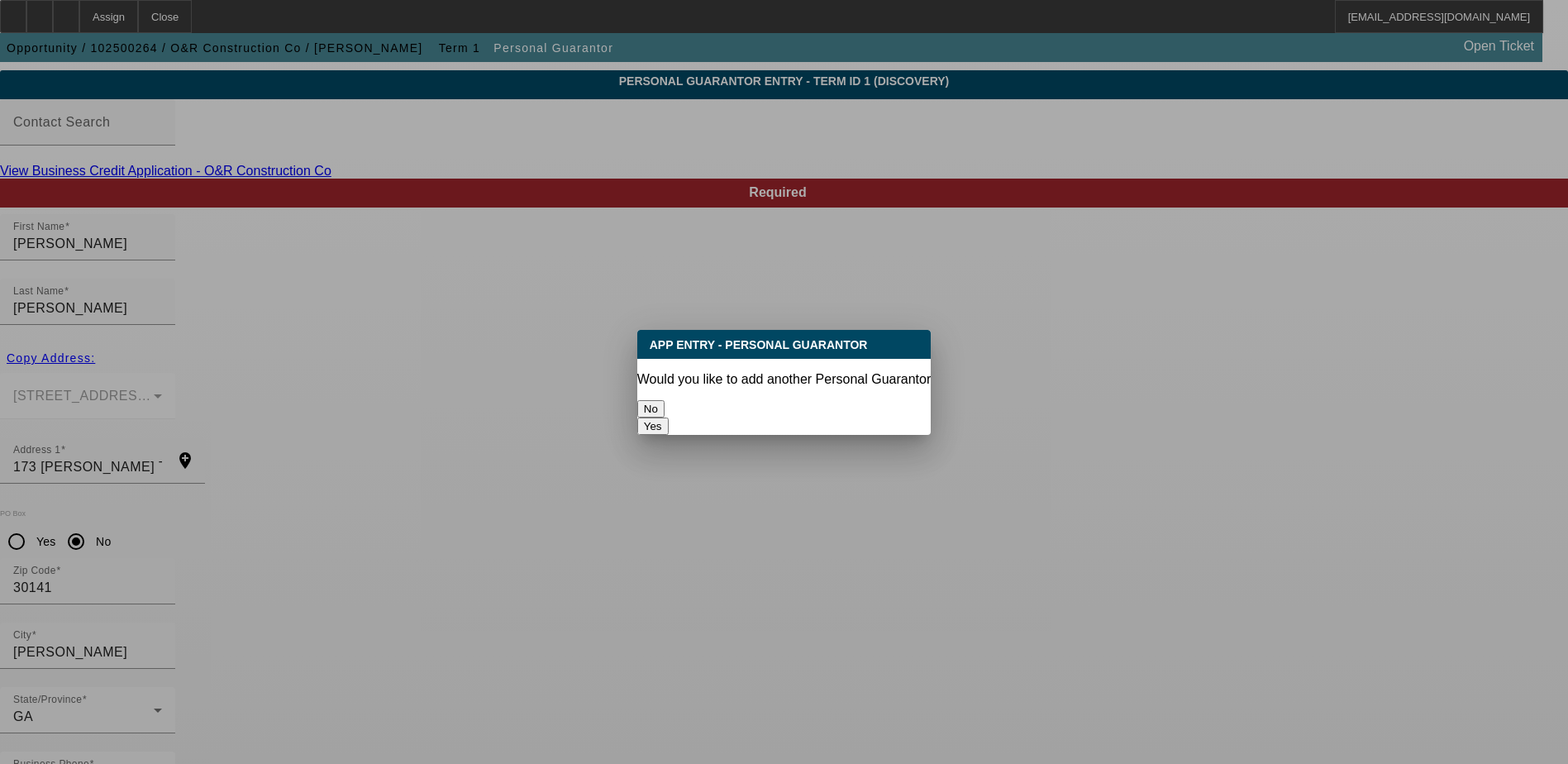
click at [664, 407] on button "No" at bounding box center [650, 408] width 27 height 18
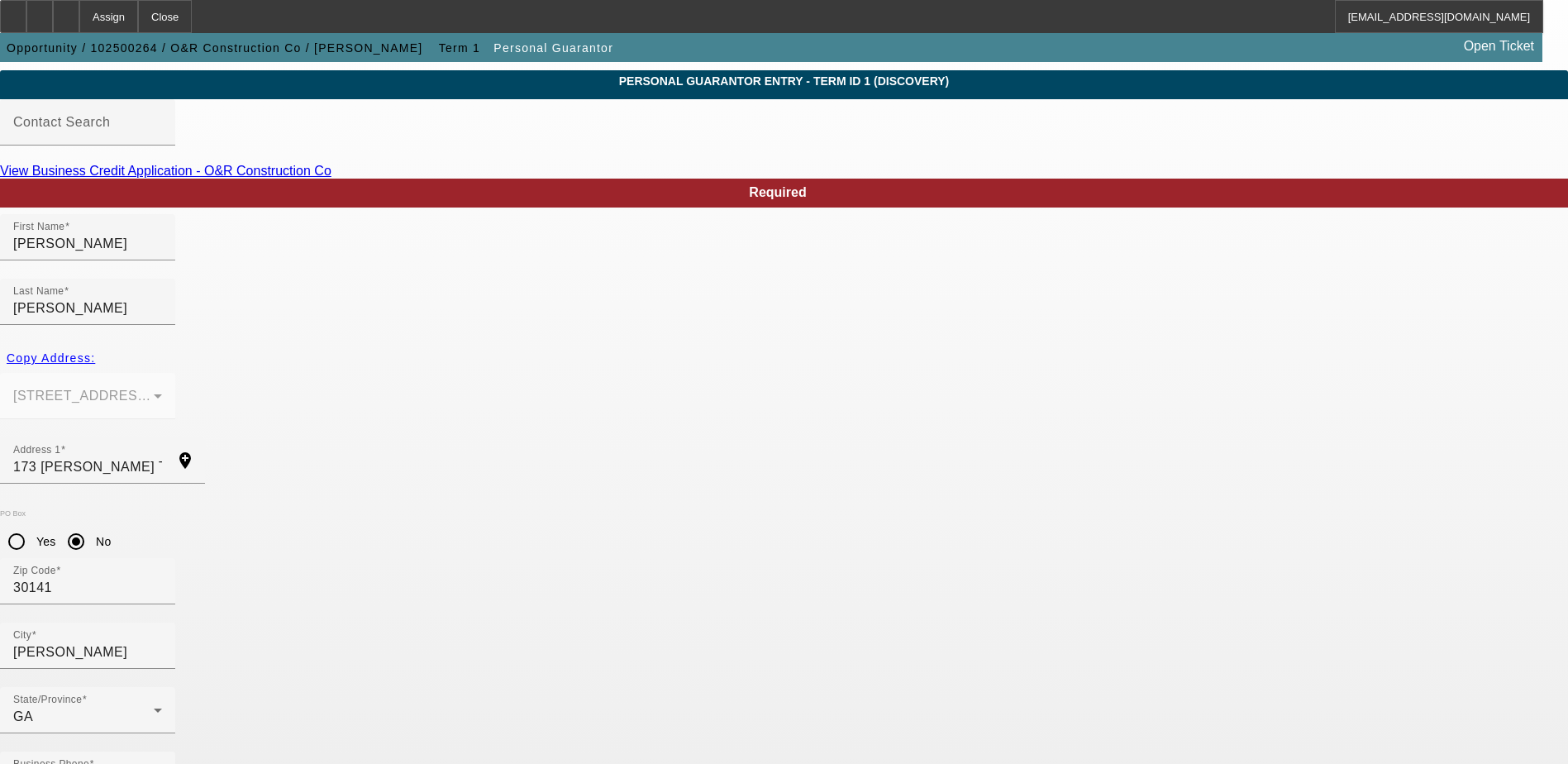
scroll to position [45, 0]
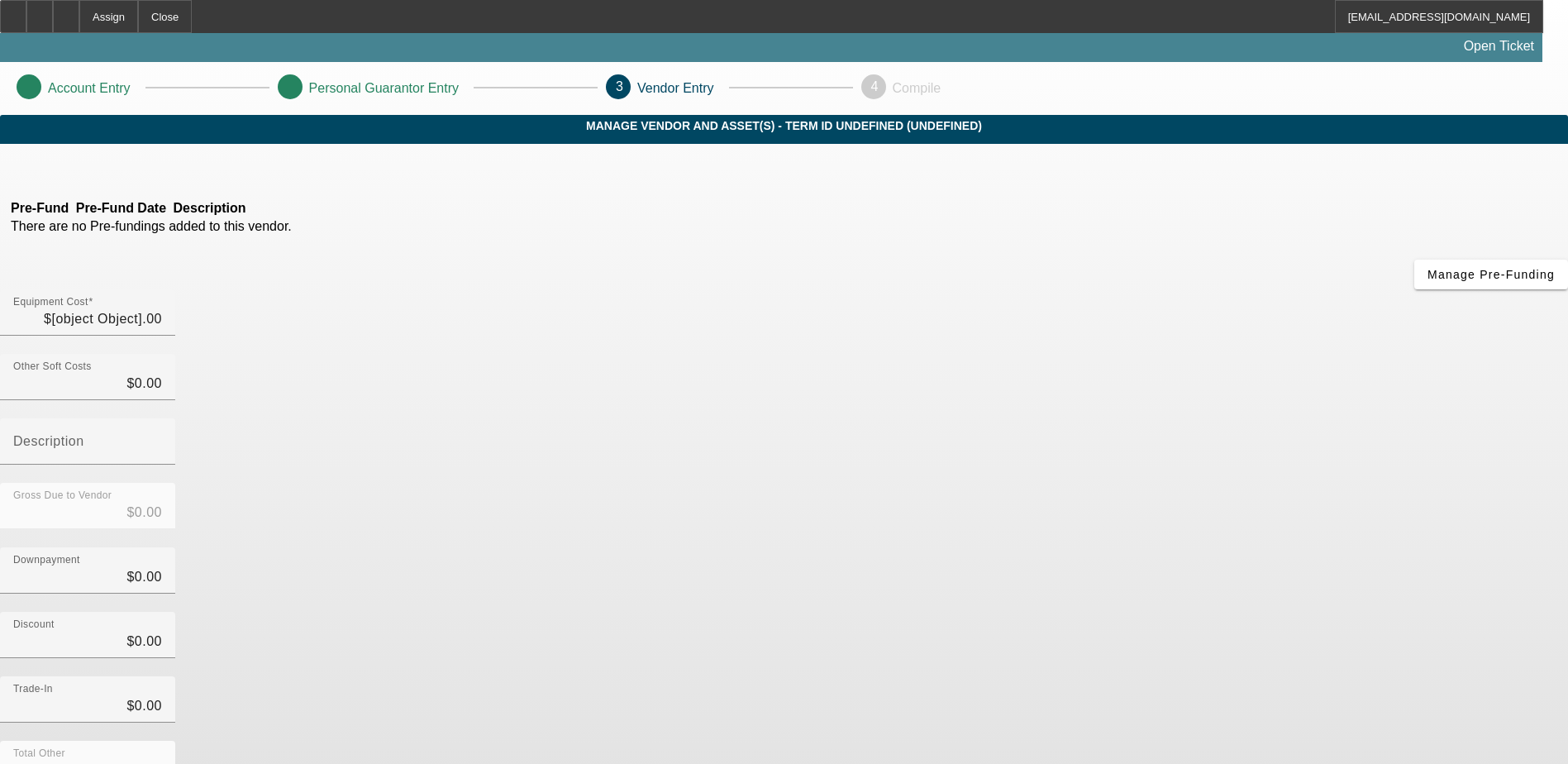
type input "$112,387.00"
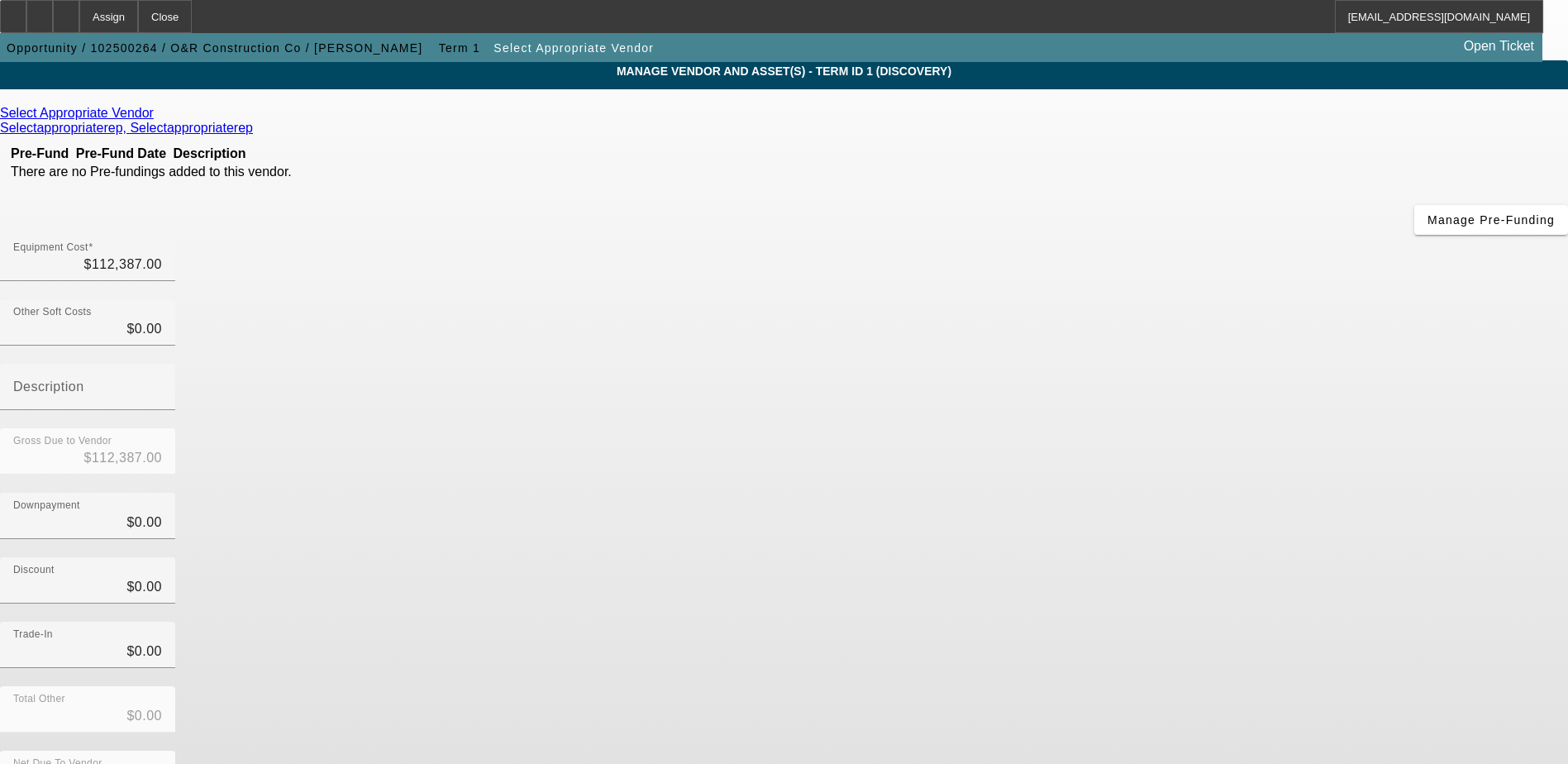
scroll to position [80, 0]
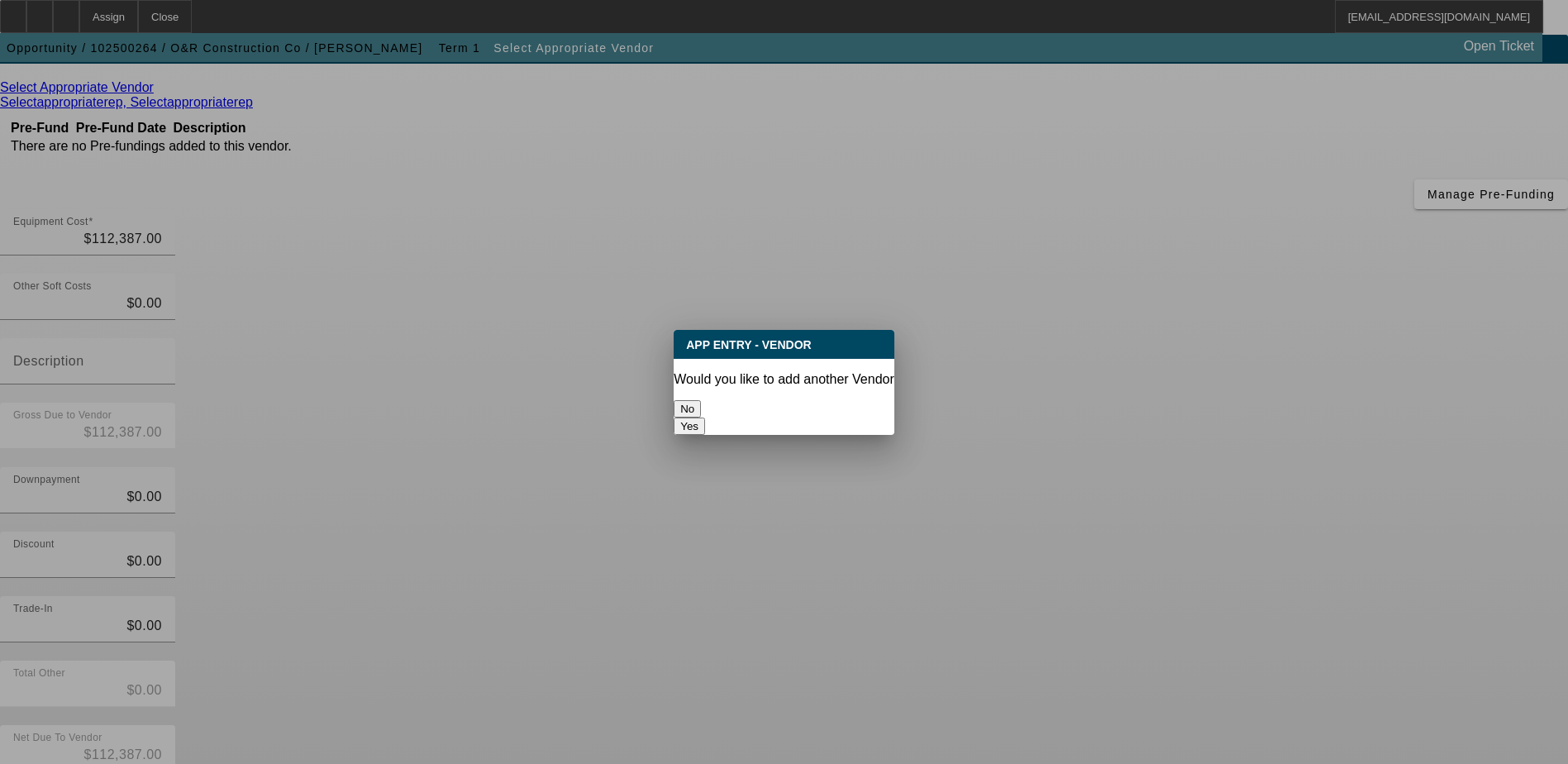
click at [700, 405] on button "No" at bounding box center [687, 408] width 27 height 18
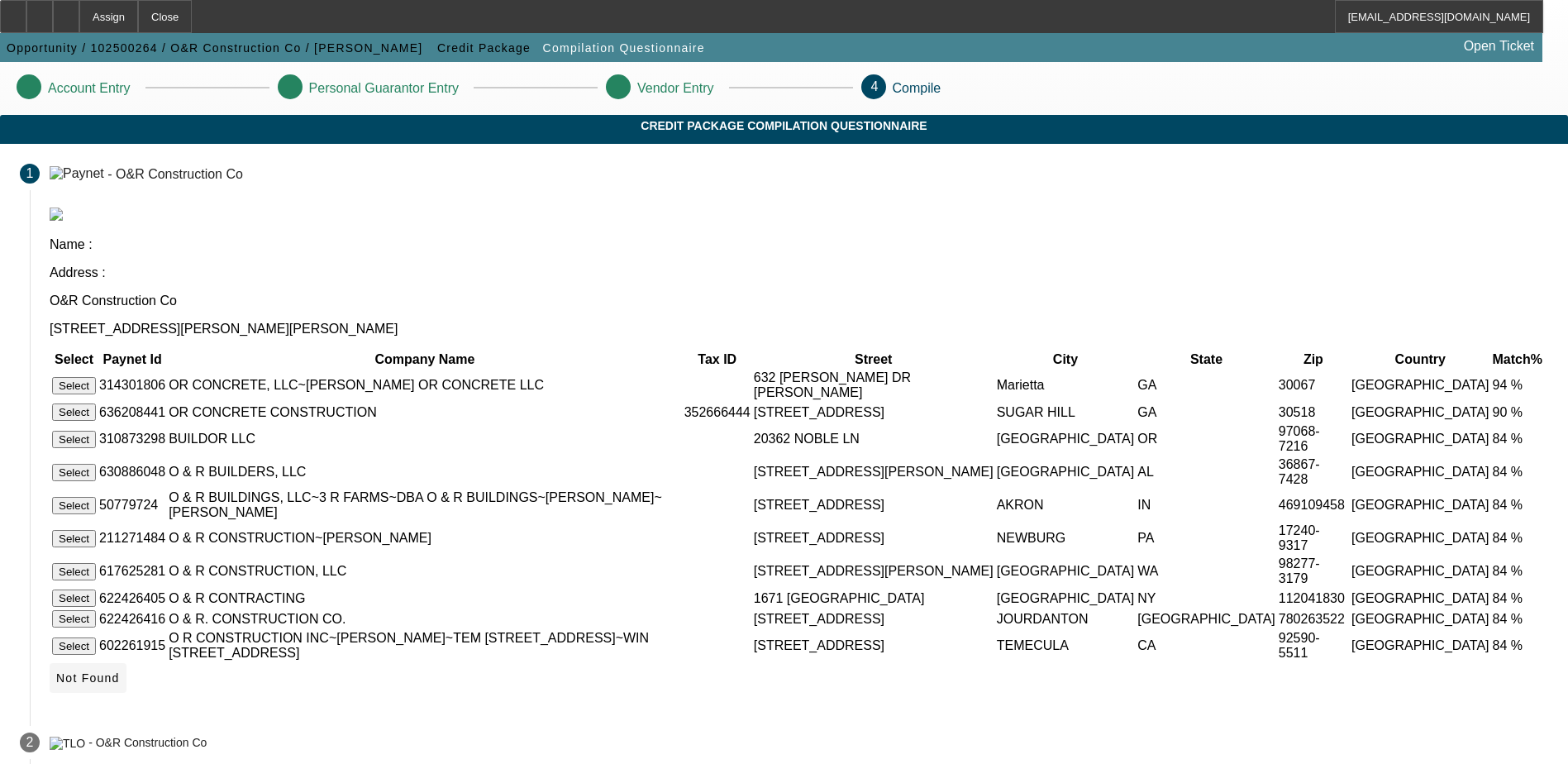
click at [120, 671] on span "Not Found" at bounding box center [88, 678] width 64 height 13
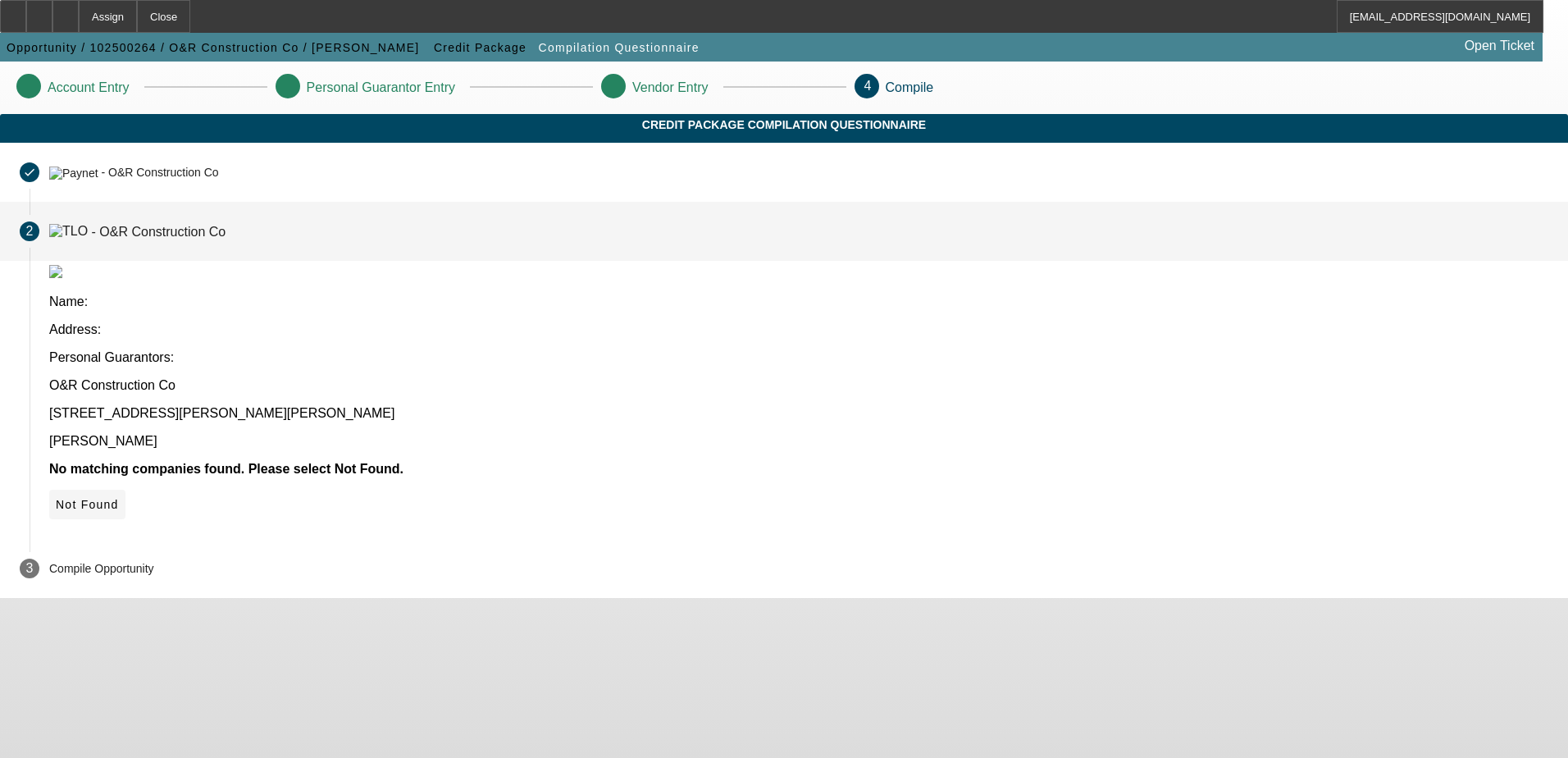
click at [119, 498] on span "Not Found" at bounding box center [87, 505] width 64 height 13
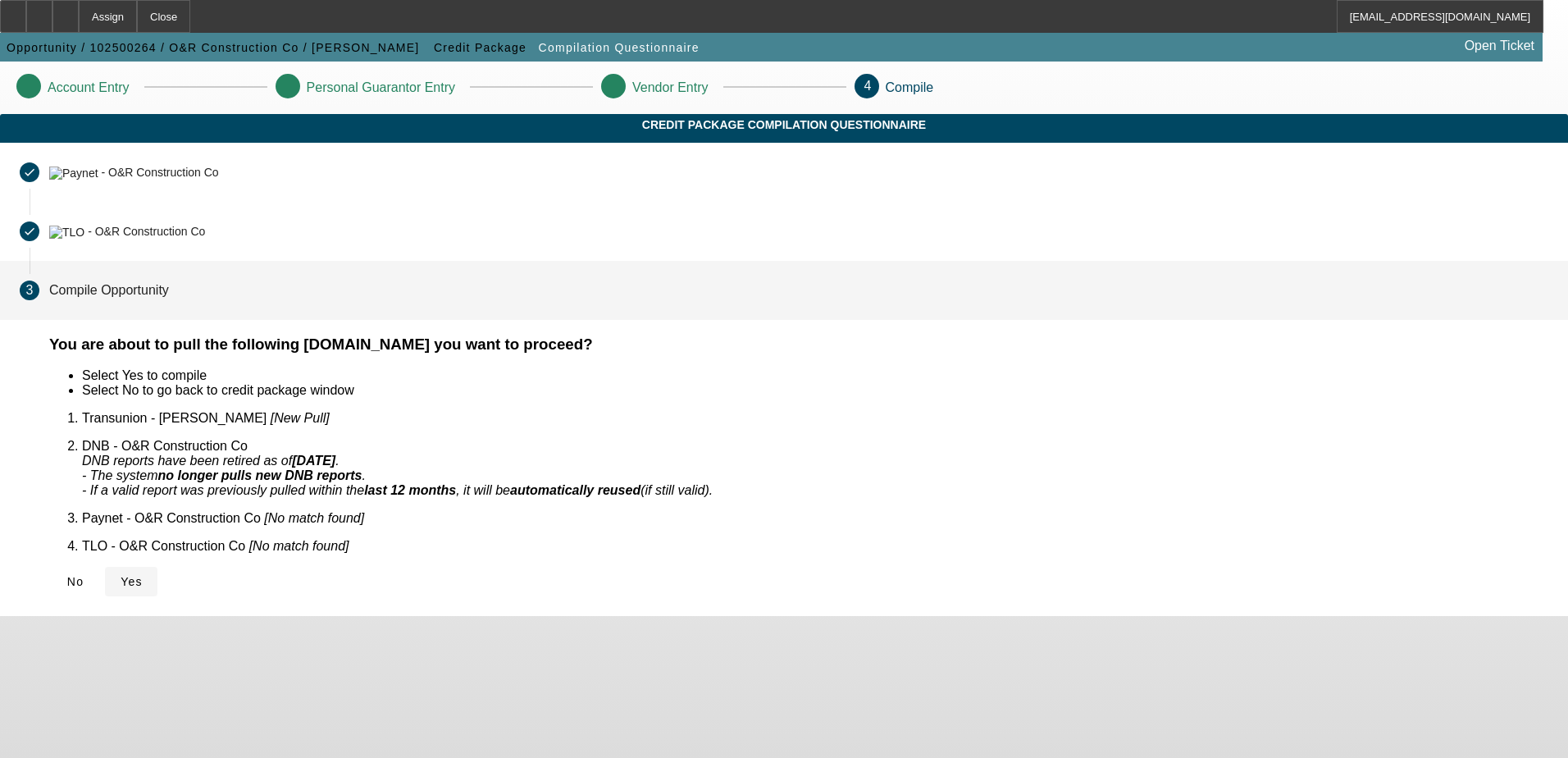
click at [121, 575] on icon at bounding box center [121, 581] width 0 height 13
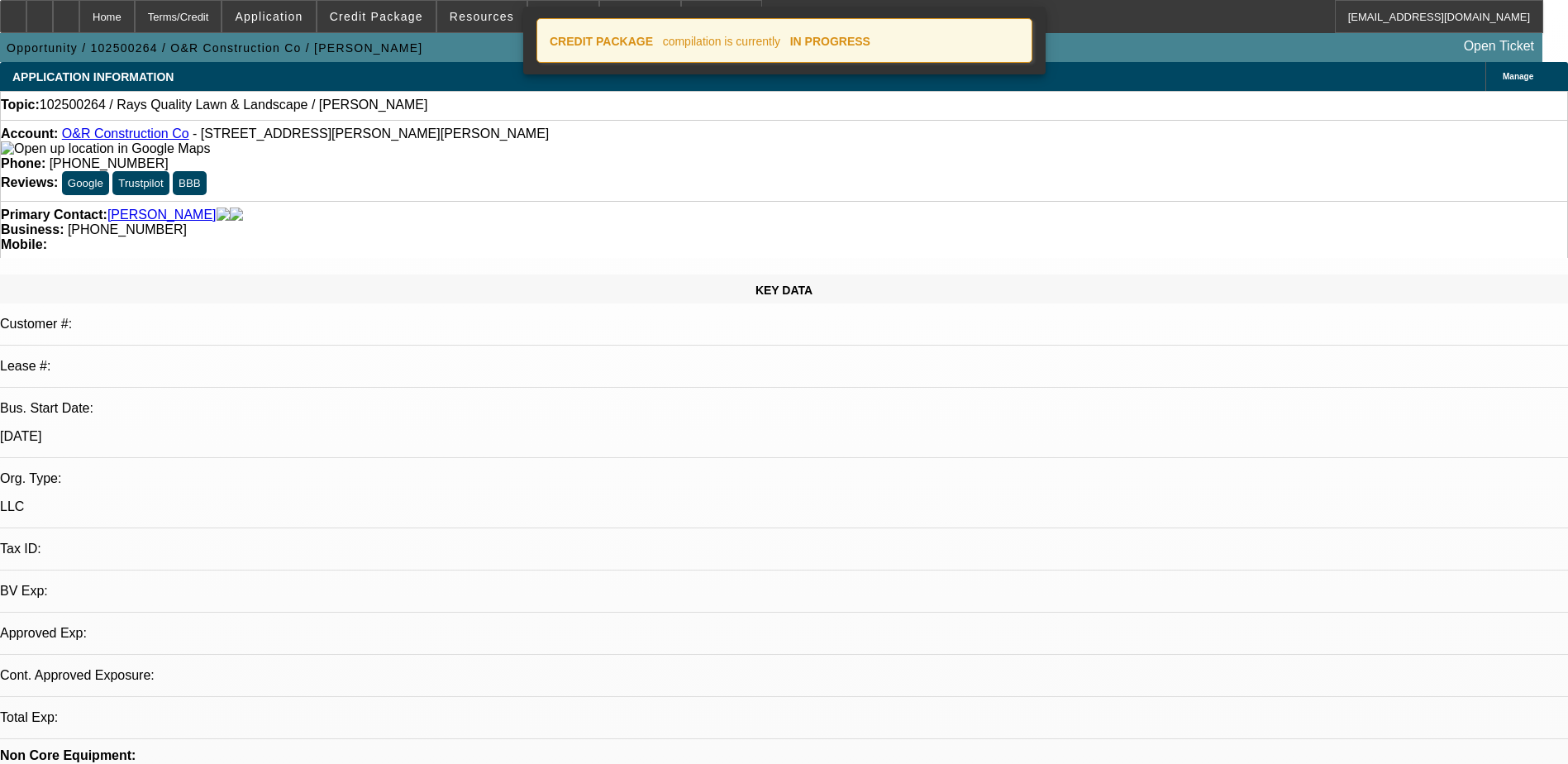
select select "0"
select select "2"
select select "0.1"
select select "4"
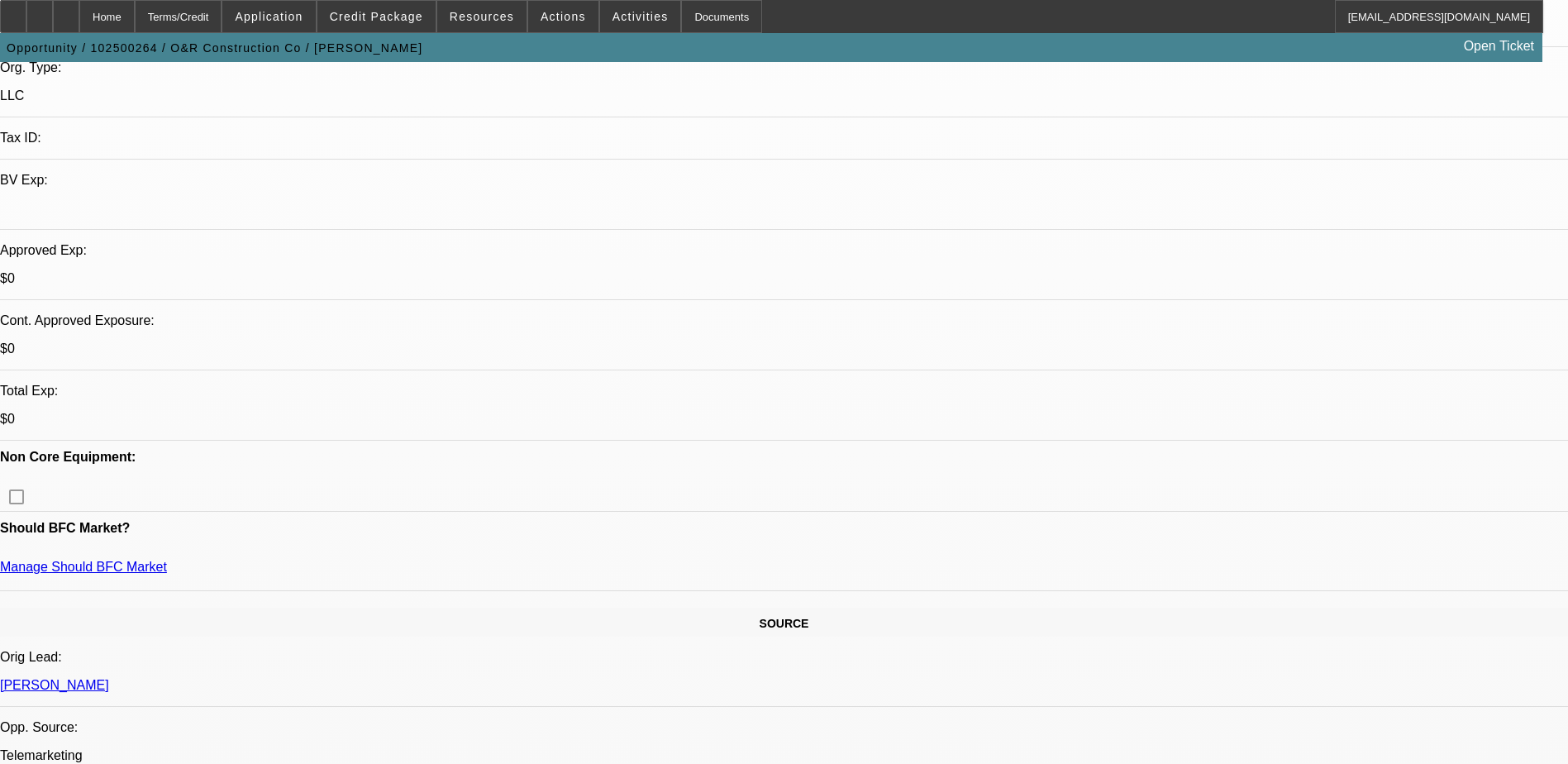
scroll to position [248, 0]
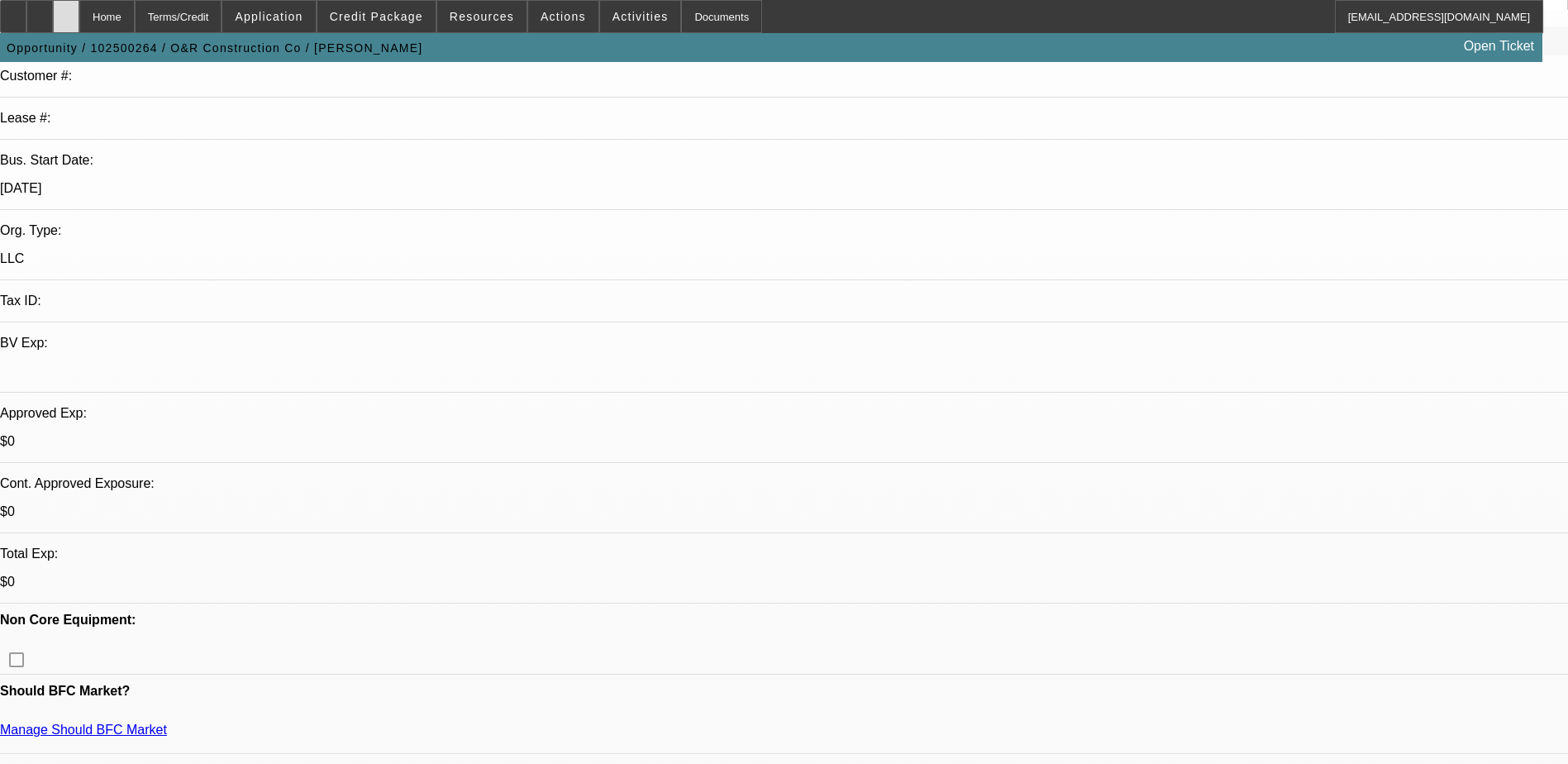
click at [80, 19] on div at bounding box center [66, 17] width 27 height 33
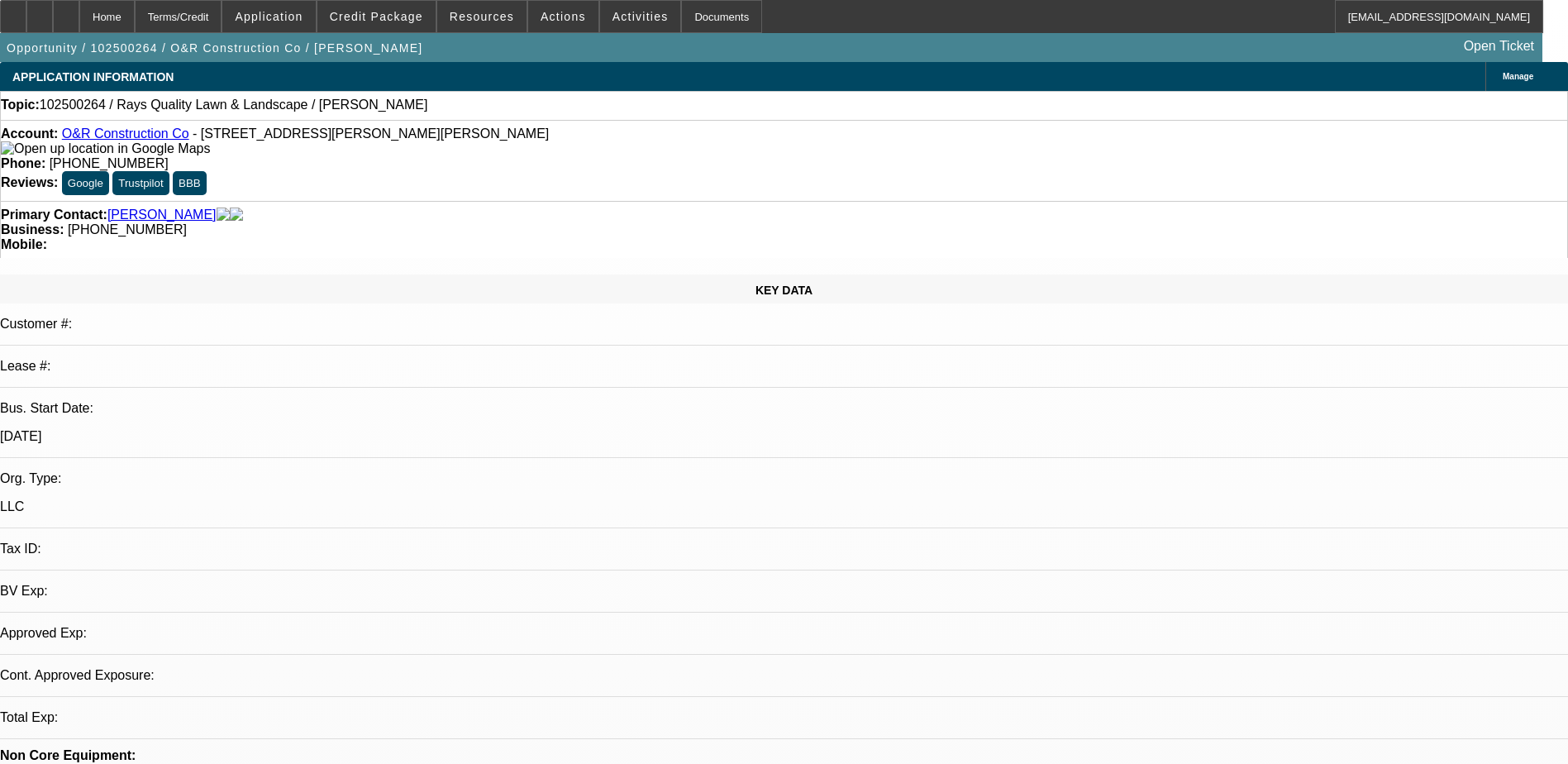
select select "0"
select select "2"
select select "0.1"
select select "1"
select select "2"
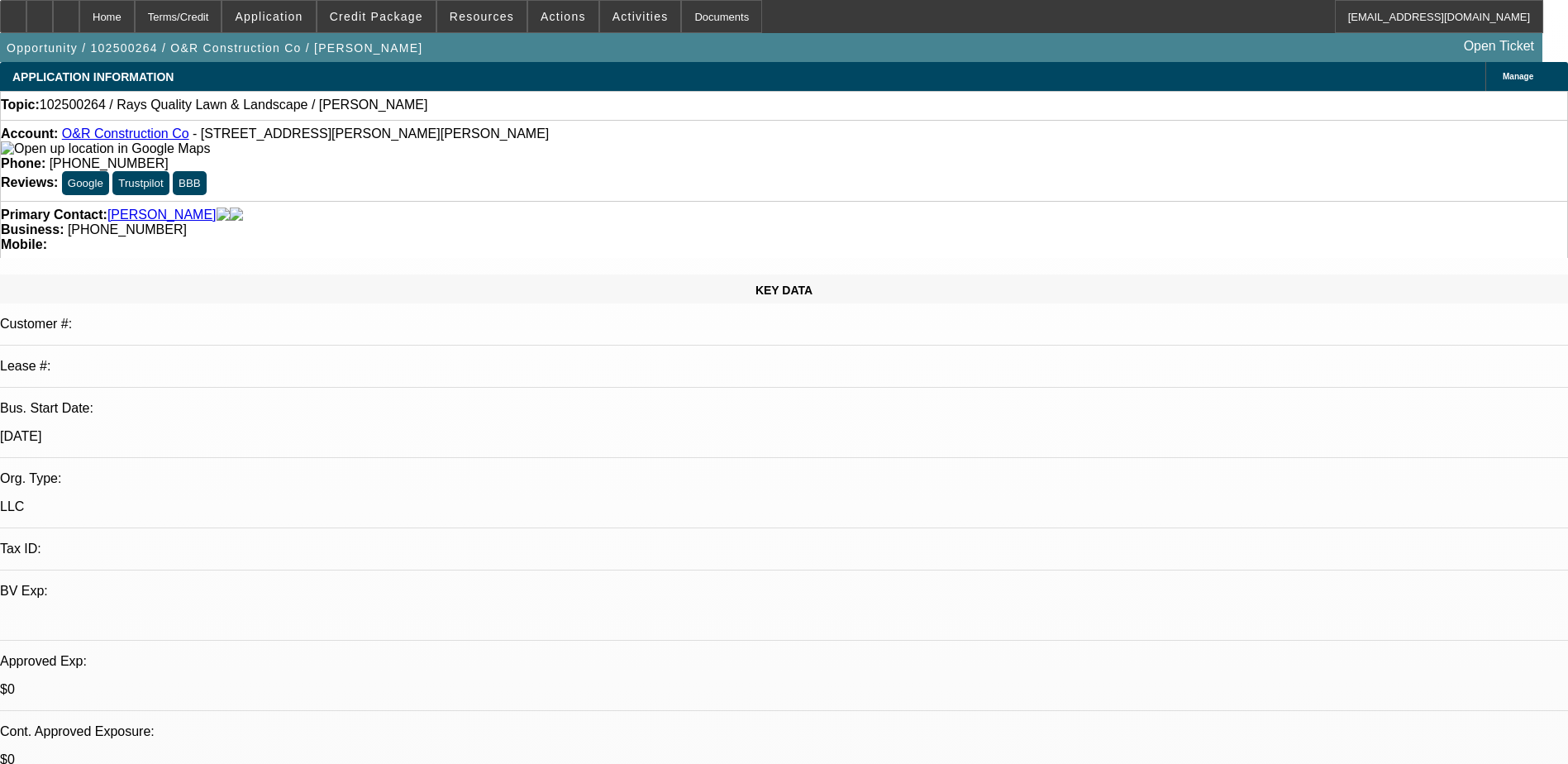
select select "4"
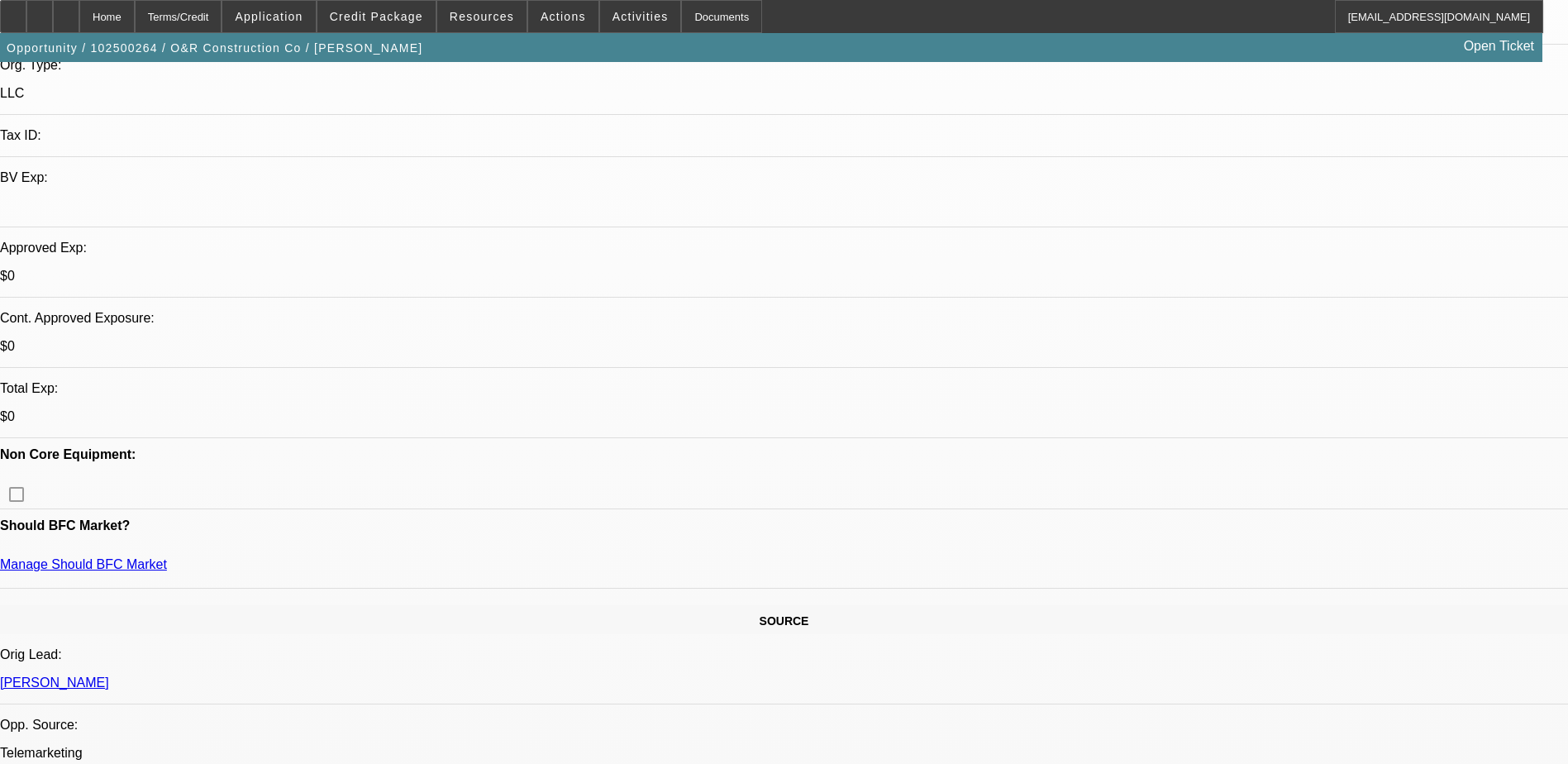
scroll to position [496, 0]
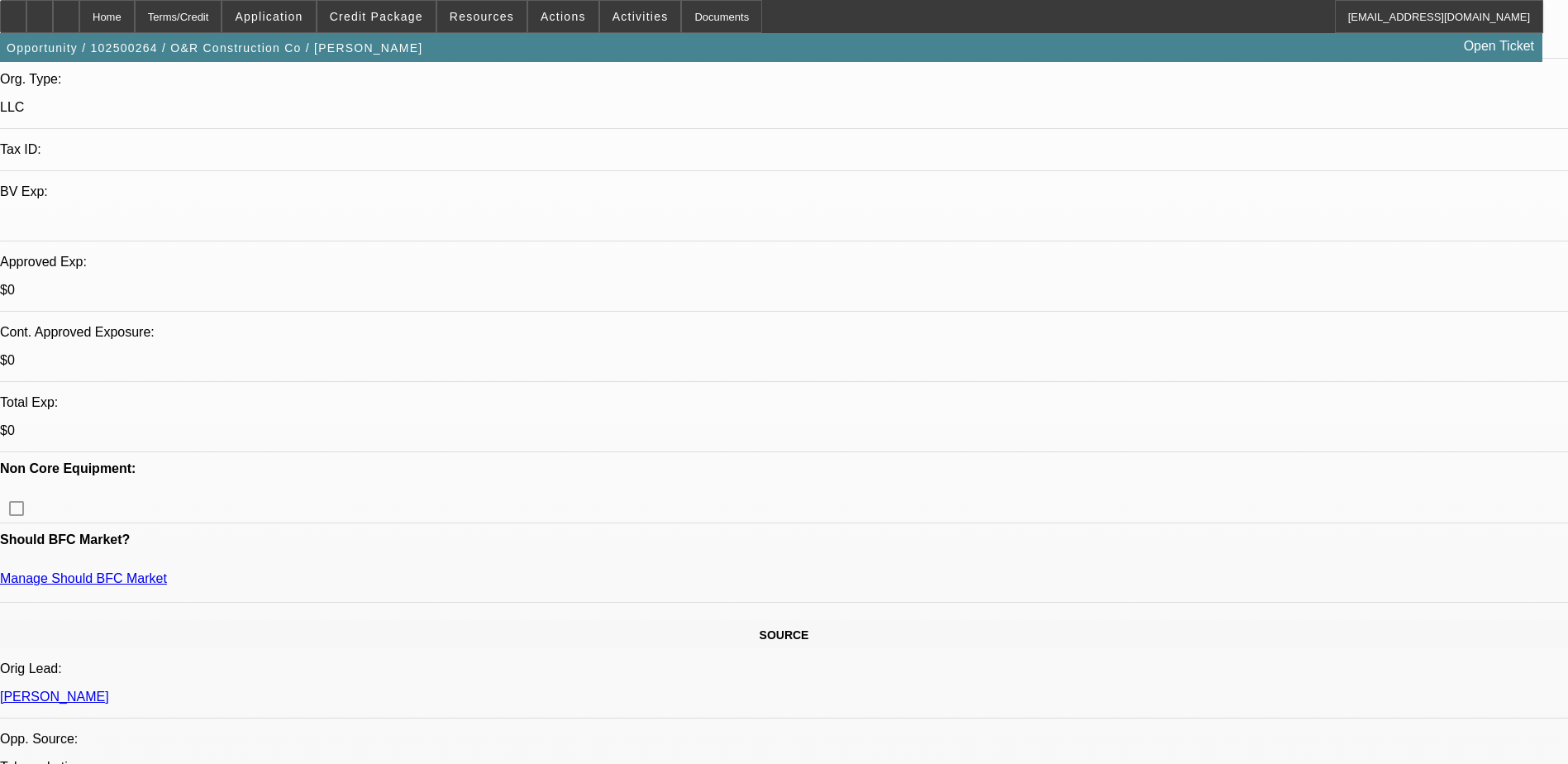
scroll to position [248, 0]
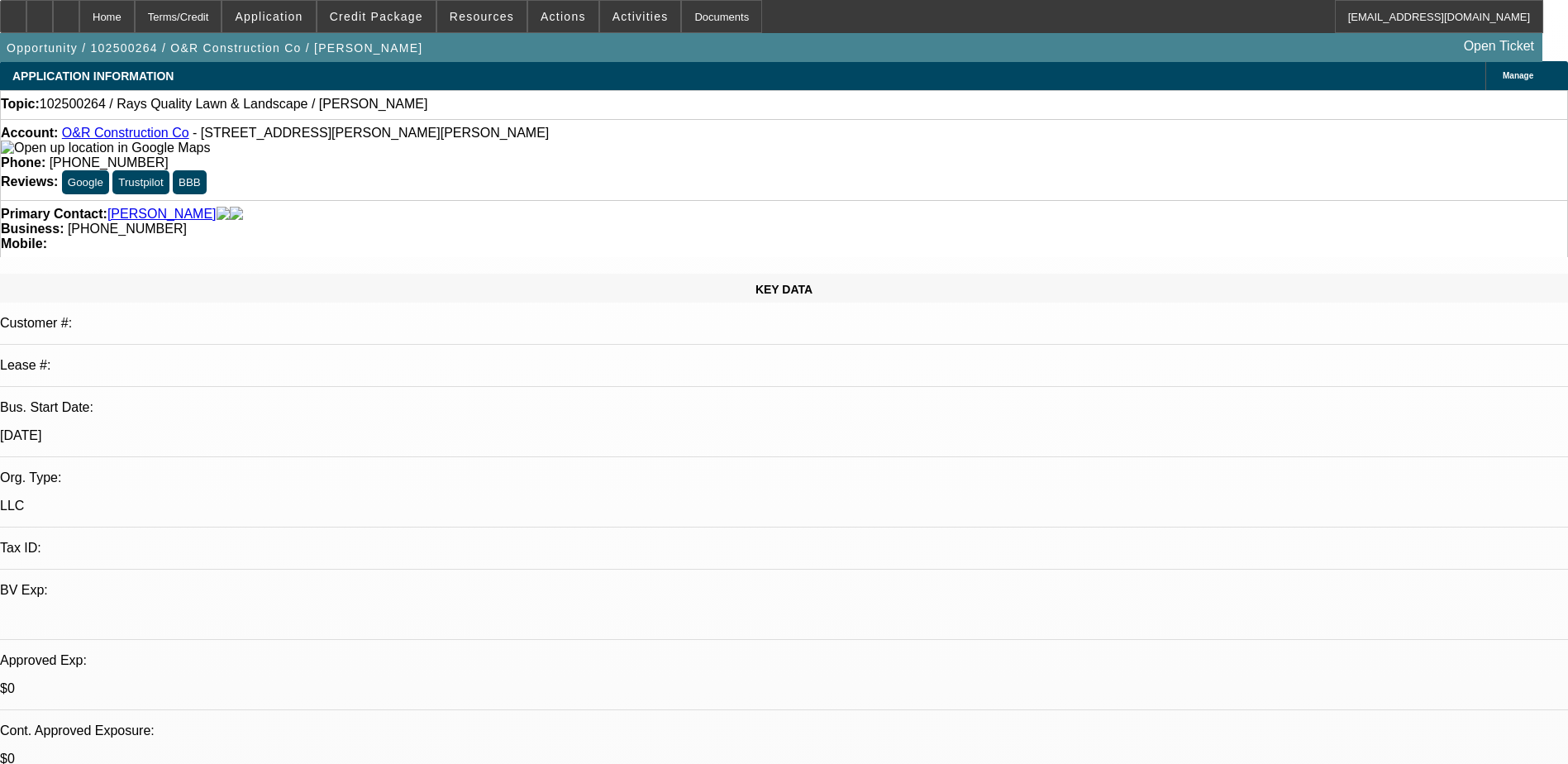
scroll to position [0, 0]
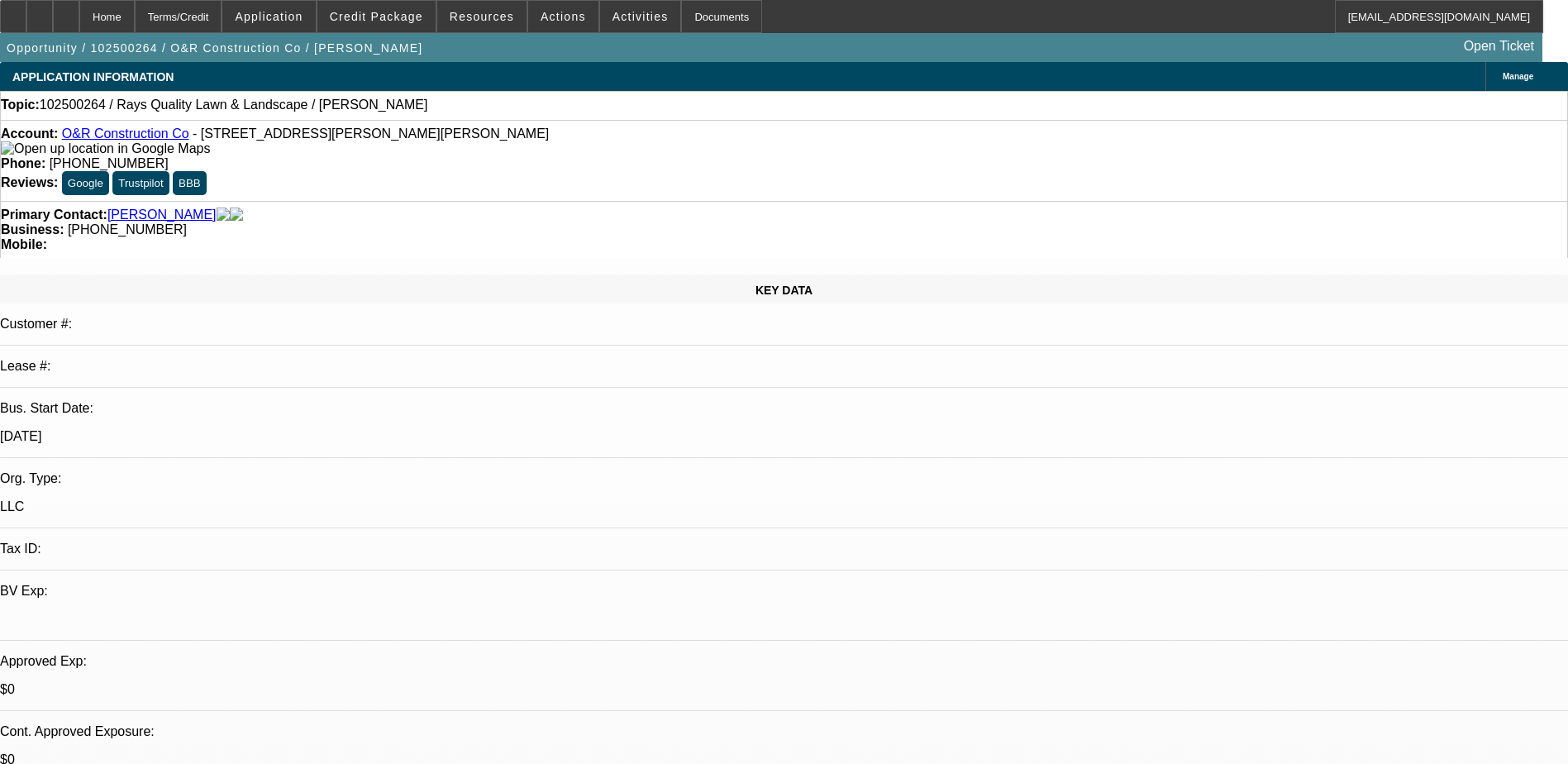
click at [109, 171] on button "Google" at bounding box center [85, 183] width 47 height 24
